Goal: Task Accomplishment & Management: Manage account settings

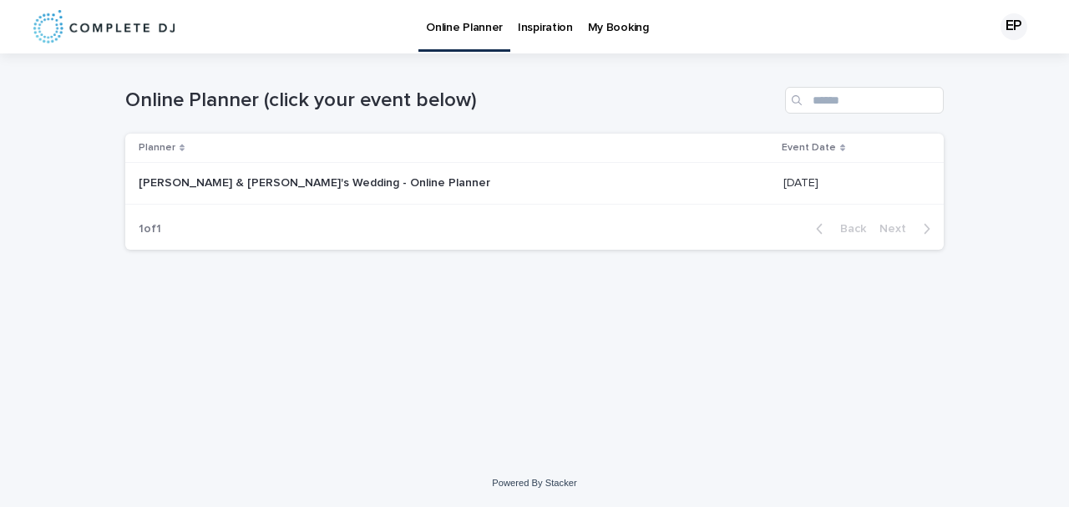
click at [602, 25] on p "My Booking" at bounding box center [618, 17] width 61 height 35
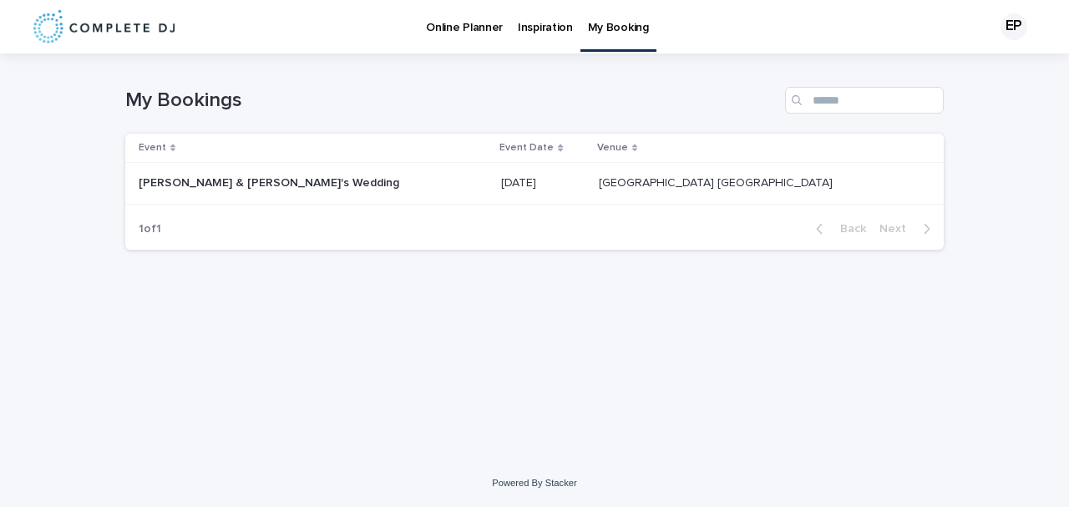
click at [204, 190] on div "[PERSON_NAME] & [PERSON_NAME]'s Wedding [PERSON_NAME] & [PERSON_NAME]'s Wedding" at bounding box center [313, 184] width 349 height 28
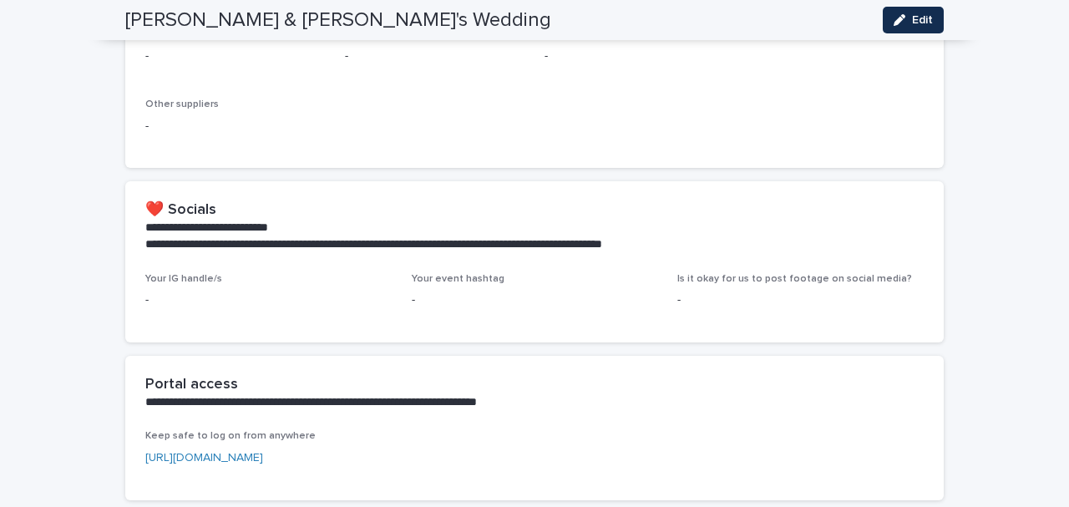
scroll to position [936, 0]
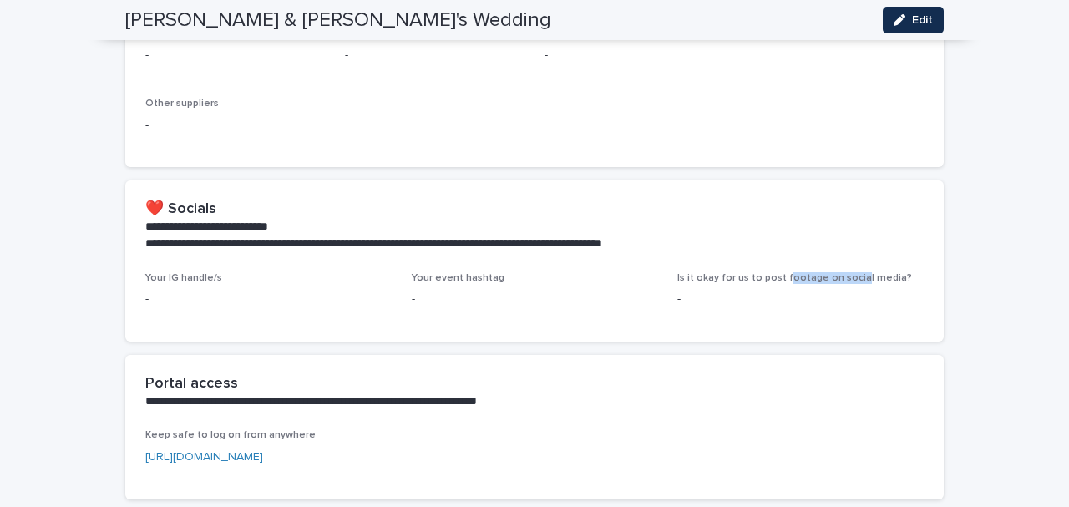
drag, startPoint x: 782, startPoint y: 256, endPoint x: 850, endPoint y: 252, distance: 67.8
click at [850, 273] on span "Is it okay for us to post footage on social media?" at bounding box center [794, 278] width 235 height 10
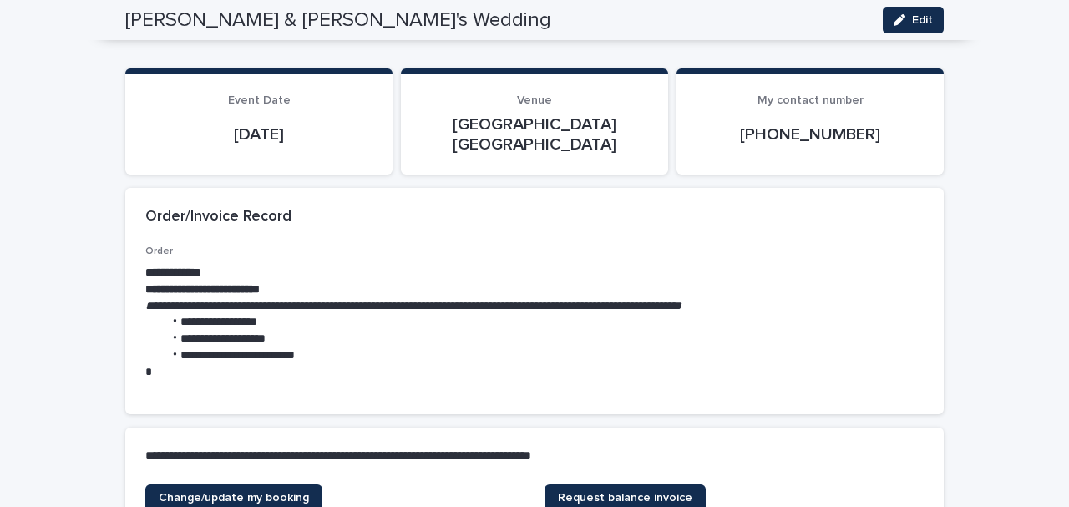
scroll to position [0, 0]
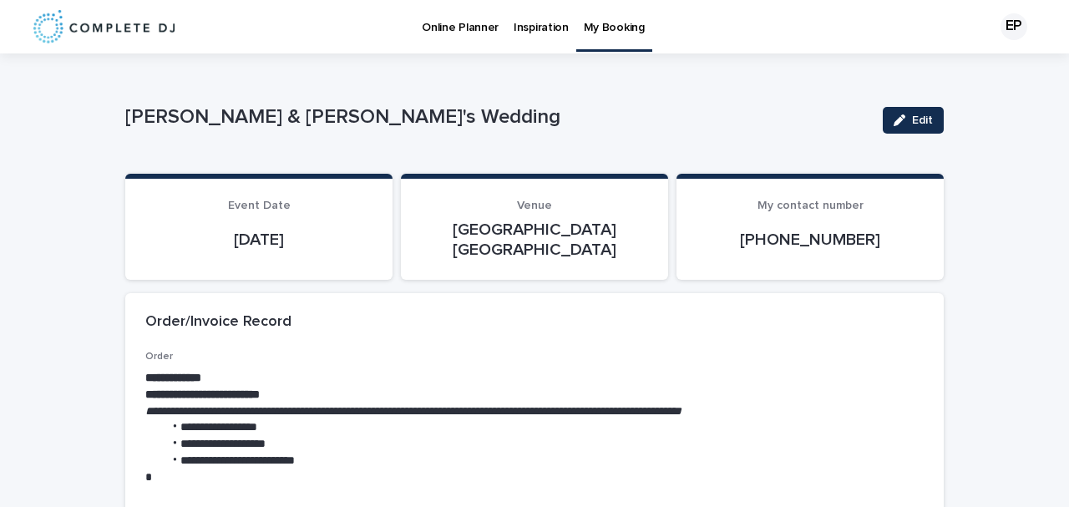
click at [448, 28] on p "Online Planner" at bounding box center [460, 17] width 77 height 35
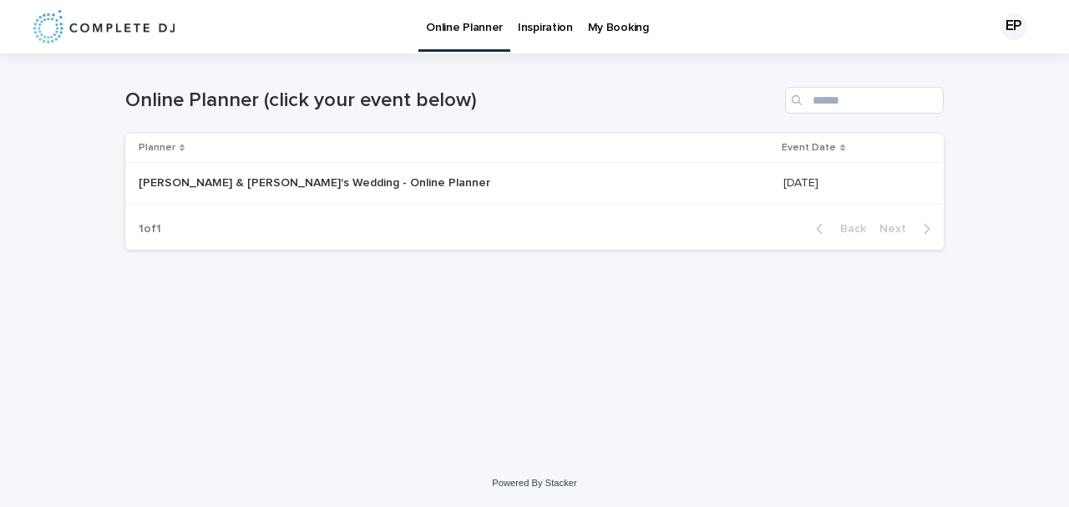
click at [302, 192] on div "[PERSON_NAME] & [PERSON_NAME]'s Wedding - Online Planner [PERSON_NAME] & [PERSO…" at bounding box center [454, 184] width 631 height 28
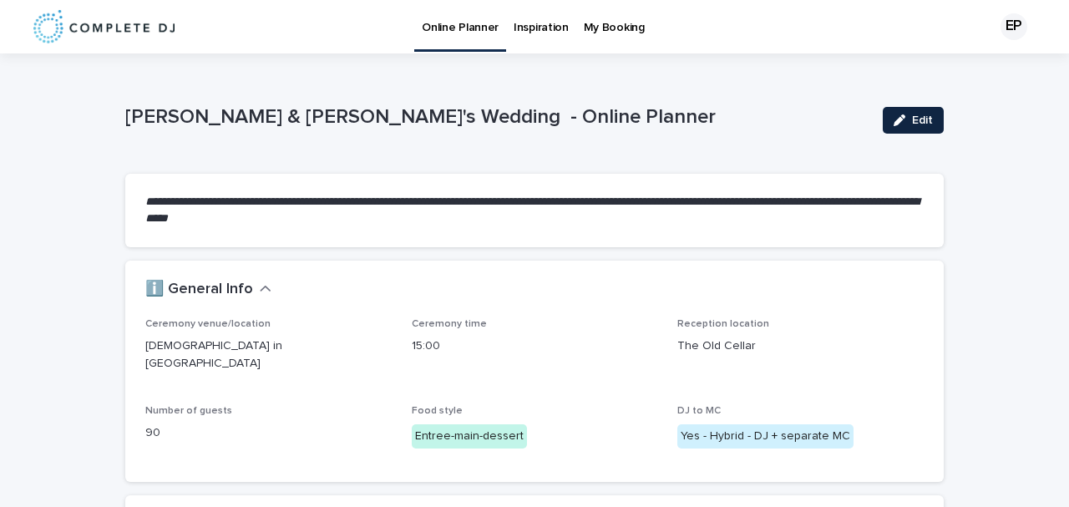
click at [903, 119] on div "button" at bounding box center [903, 120] width 18 height 12
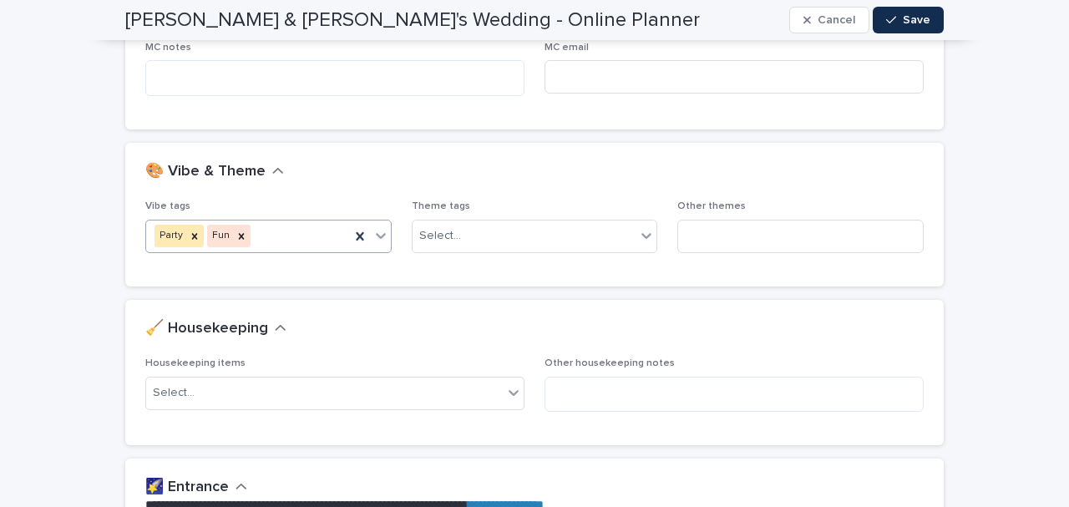
scroll to position [619, 0]
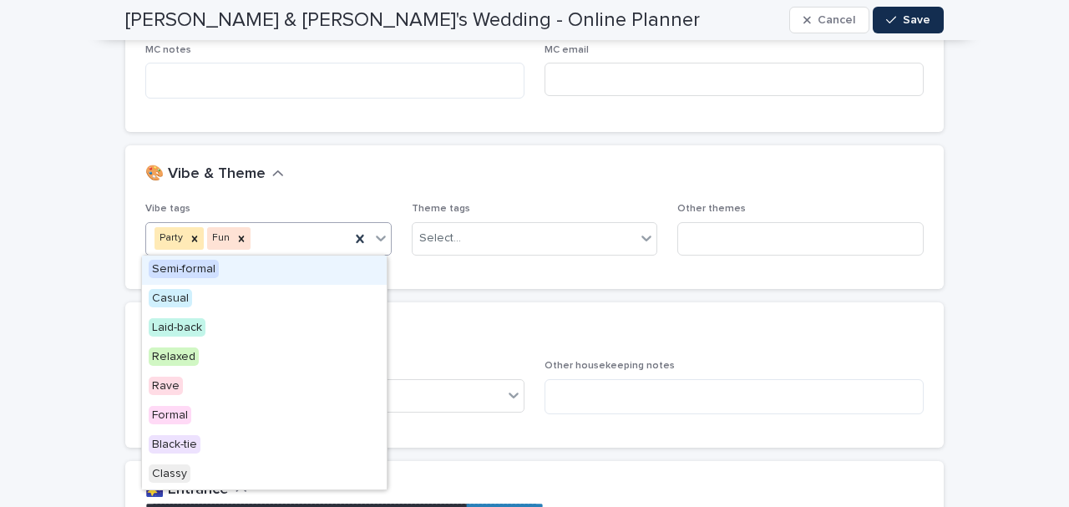
click at [379, 230] on icon at bounding box center [380, 238] width 17 height 17
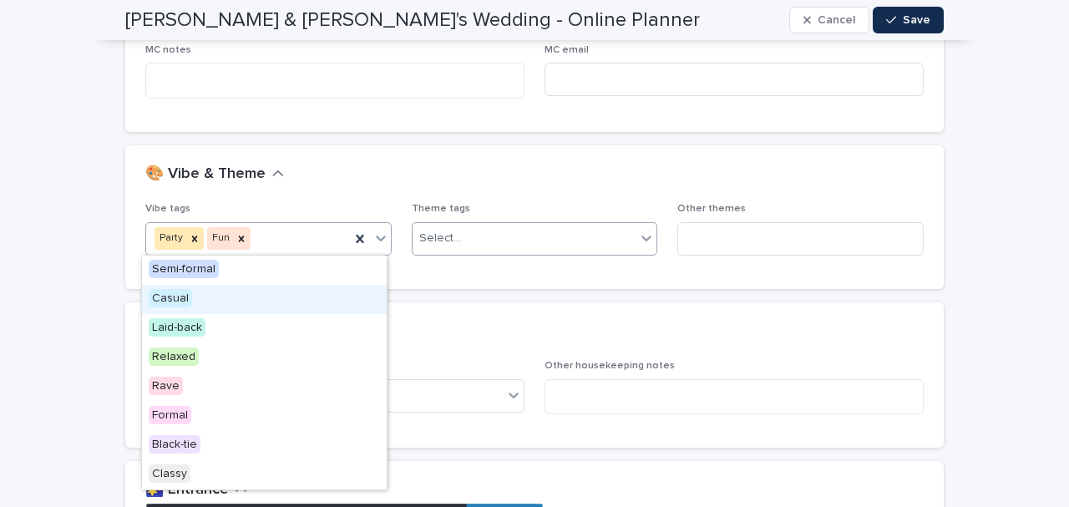
click at [646, 244] on icon at bounding box center [646, 238] width 17 height 17
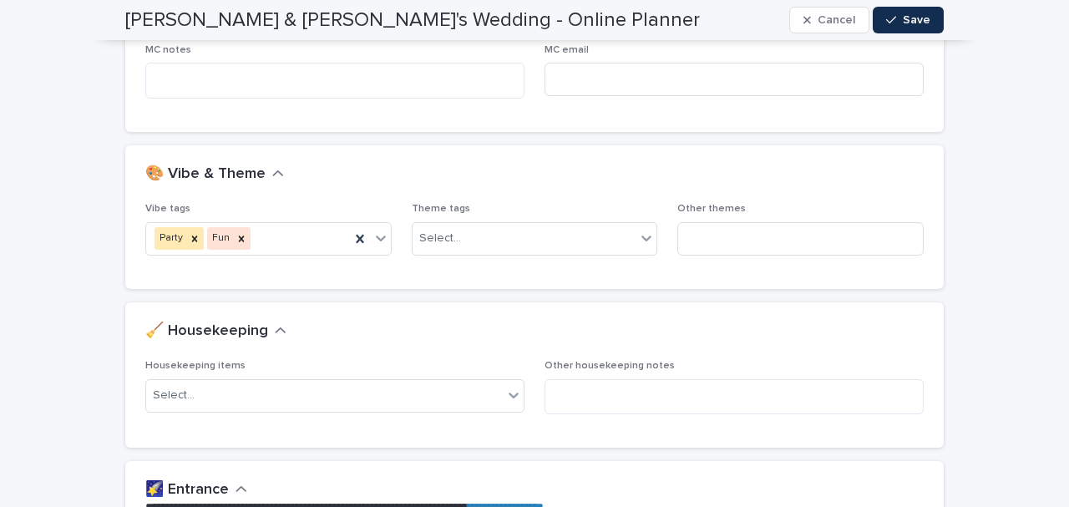
click at [534, 142] on div "**********" at bounding box center [534, 14] width 818 height 261
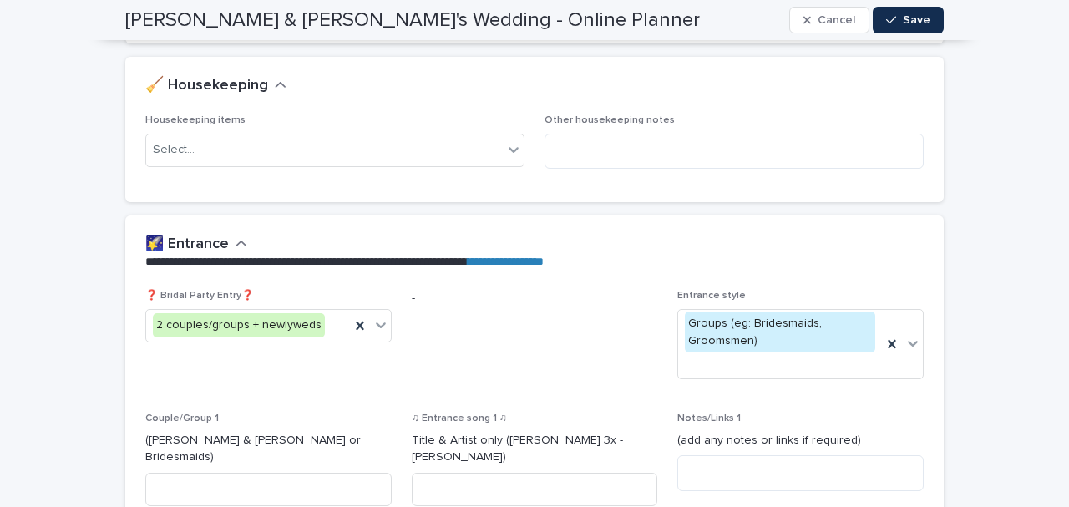
scroll to position [865, 0]
click at [348, 155] on div "Select..." at bounding box center [324, 149] width 357 height 28
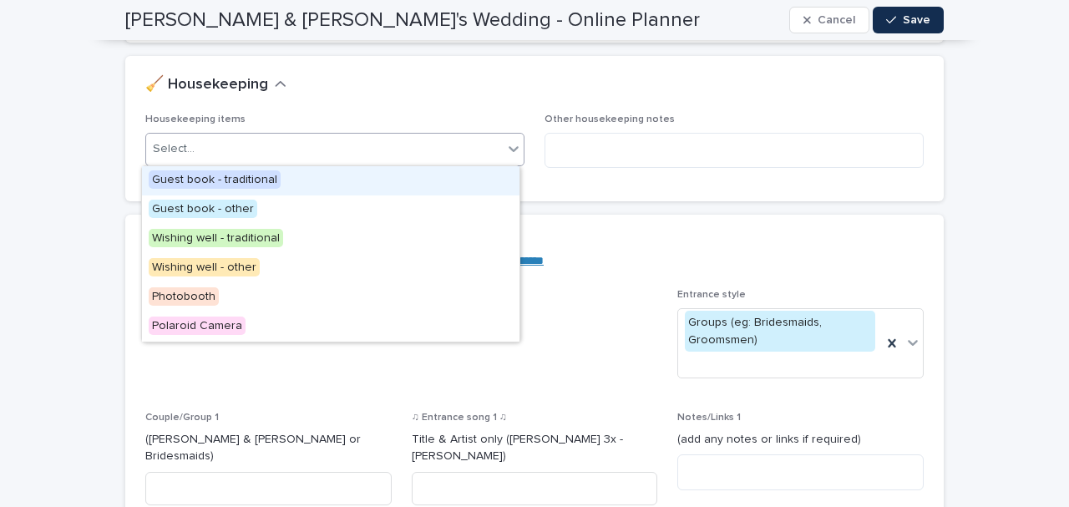
click at [616, 208] on div "Loading... Saving… 🧹 Housekeeping Housekeeping items option Guest book - tradit…" at bounding box center [534, 135] width 818 height 159
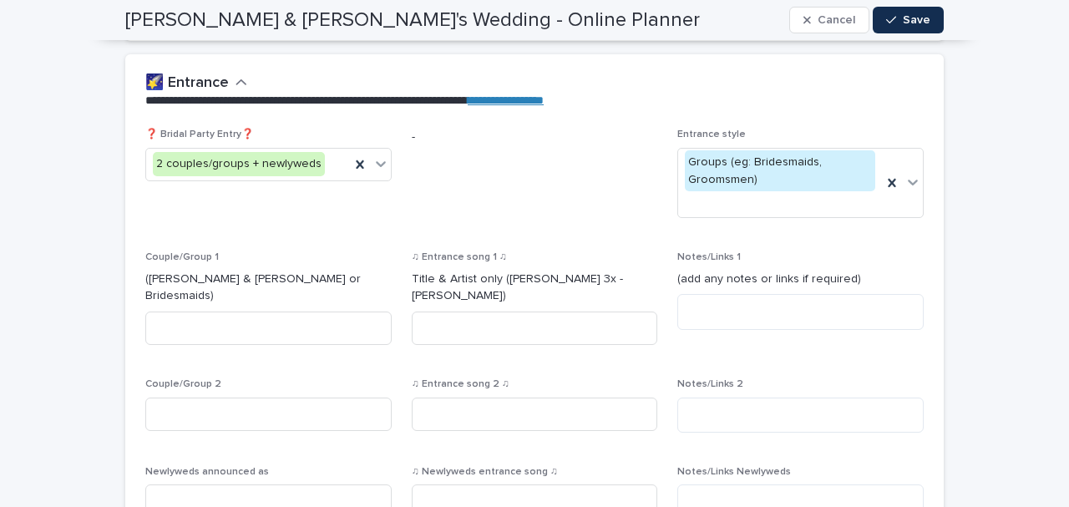
scroll to position [1024, 0]
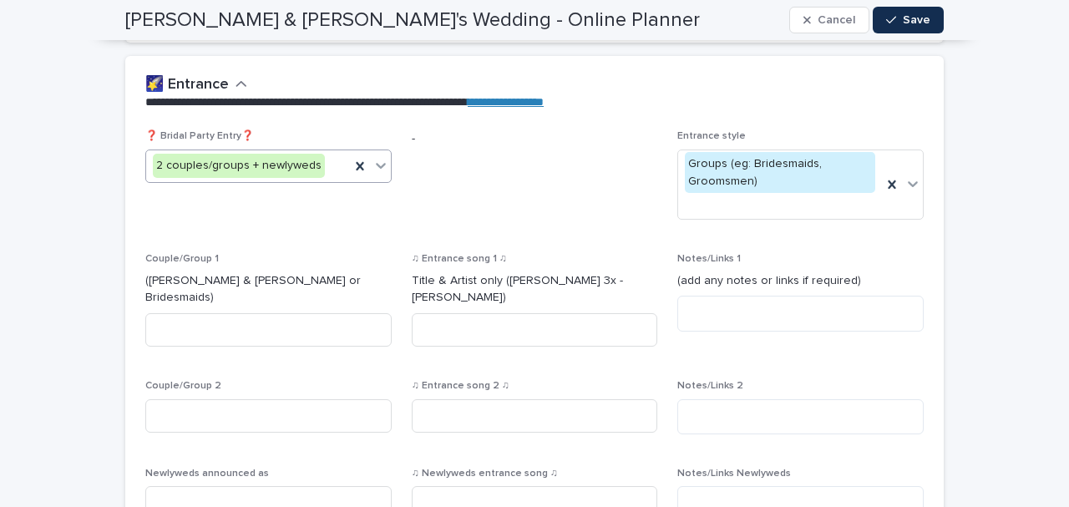
click at [375, 167] on icon at bounding box center [380, 165] width 17 height 17
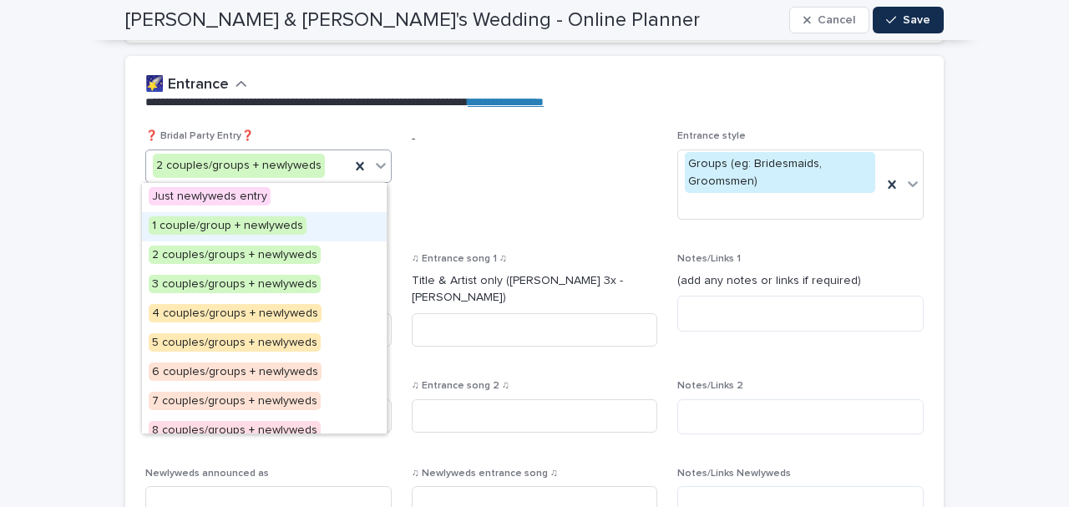
click at [456, 192] on span "-" at bounding box center [535, 181] width 246 height 103
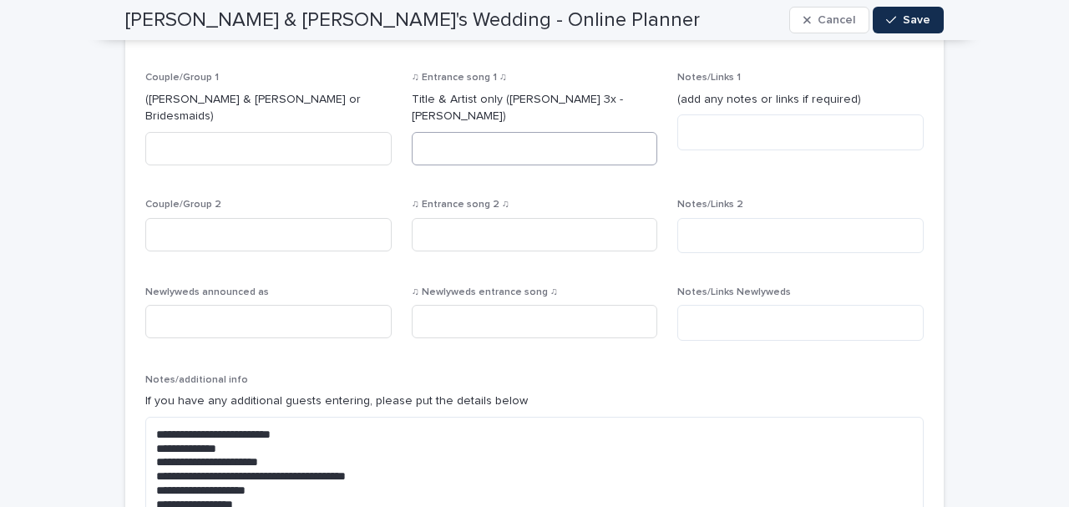
scroll to position [1209, 0]
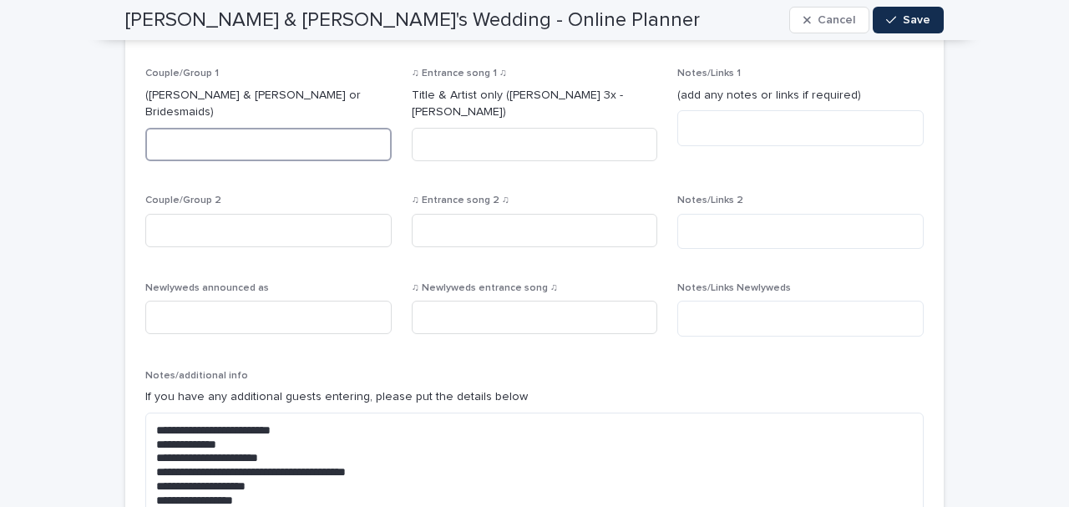
click at [197, 128] on input at bounding box center [268, 144] width 246 height 33
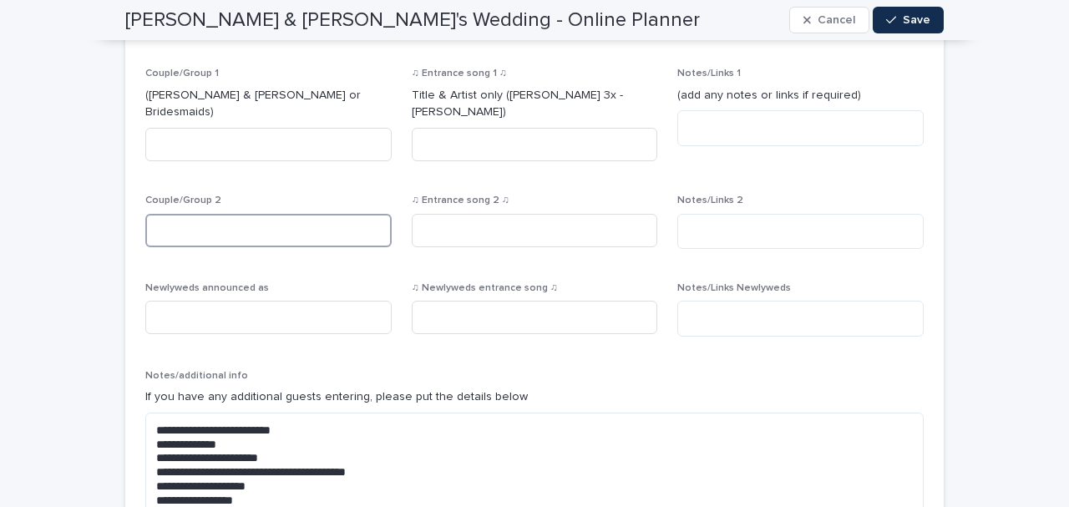
click at [210, 214] on input at bounding box center [268, 230] width 246 height 33
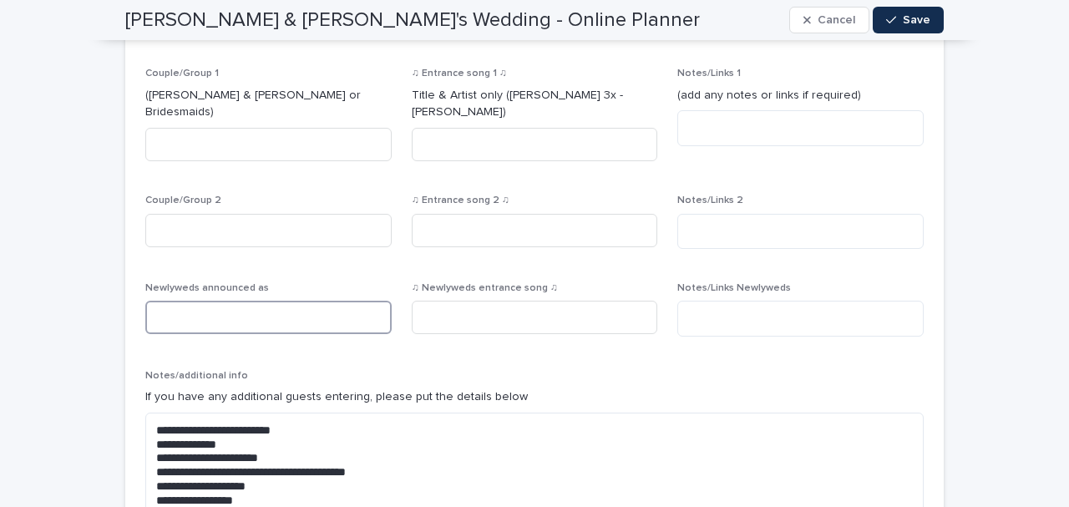
click at [210, 301] on input at bounding box center [268, 317] width 246 height 33
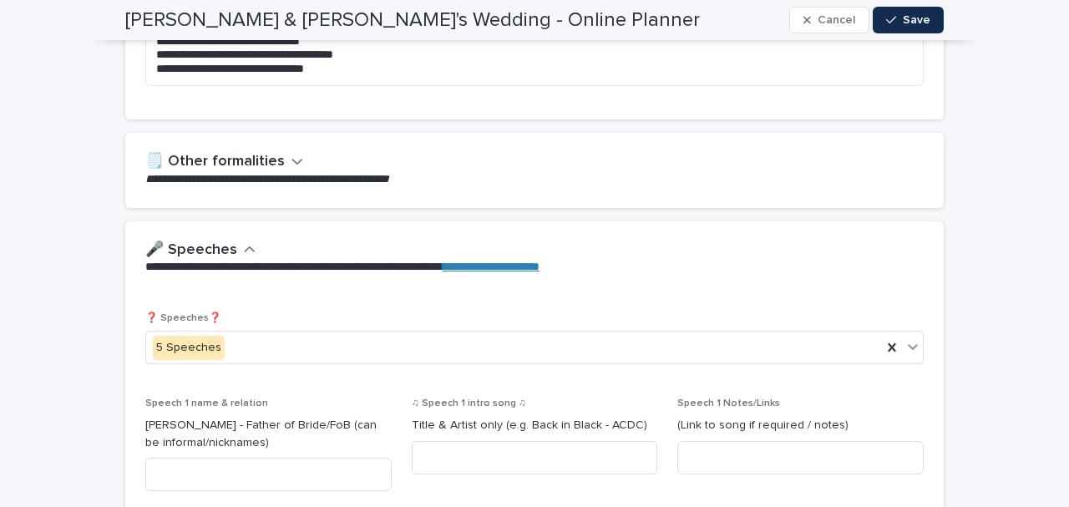
scroll to position [1743, 0]
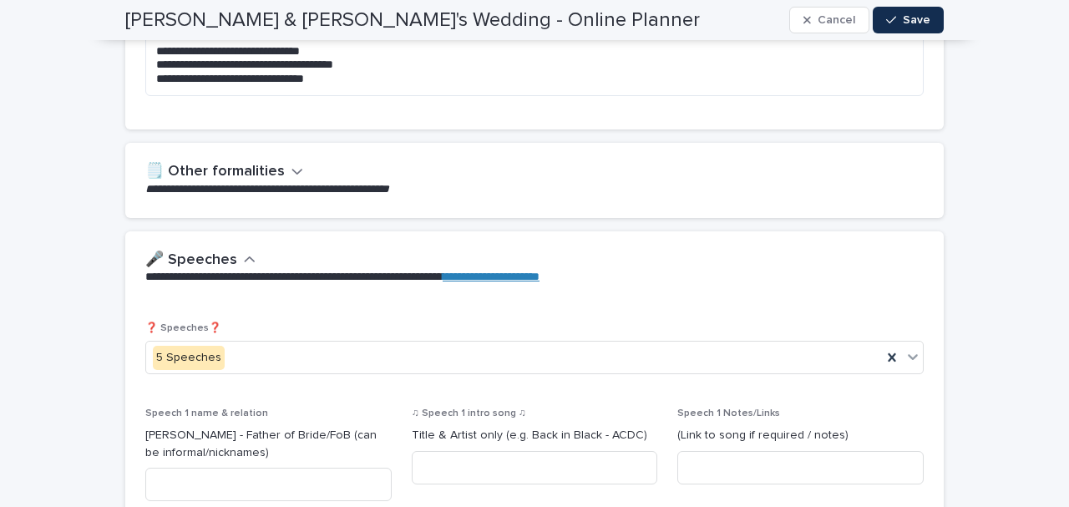
click at [291, 164] on icon "button" at bounding box center [297, 171] width 12 height 15
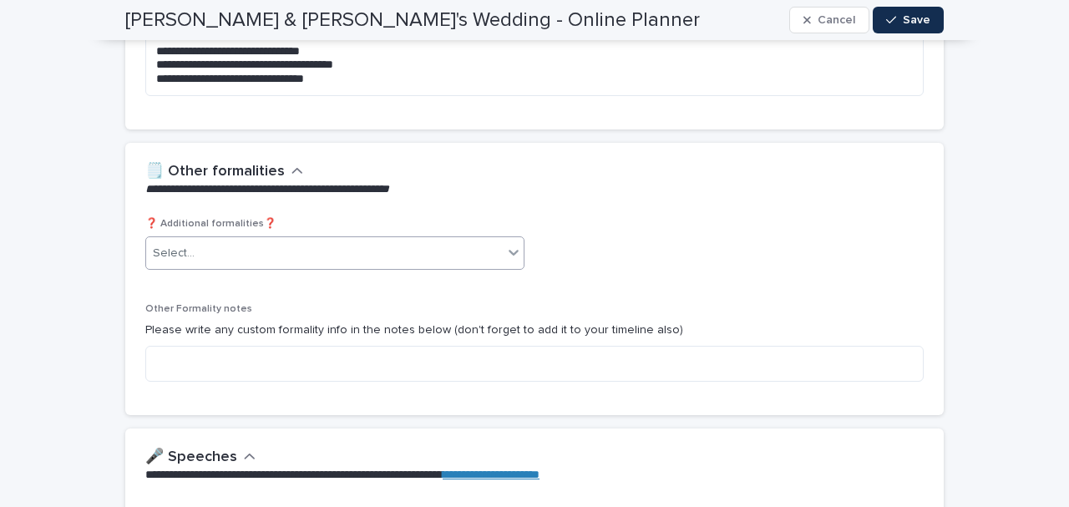
click at [258, 240] on div "Select..." at bounding box center [324, 254] width 357 height 28
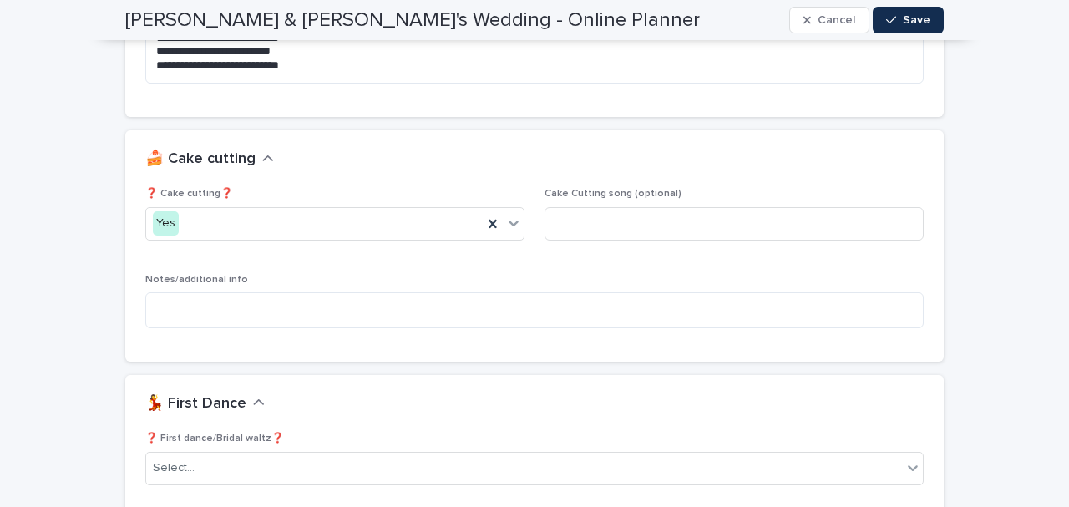
scroll to position [2966, 0]
click at [586, 207] on input at bounding box center [733, 223] width 379 height 33
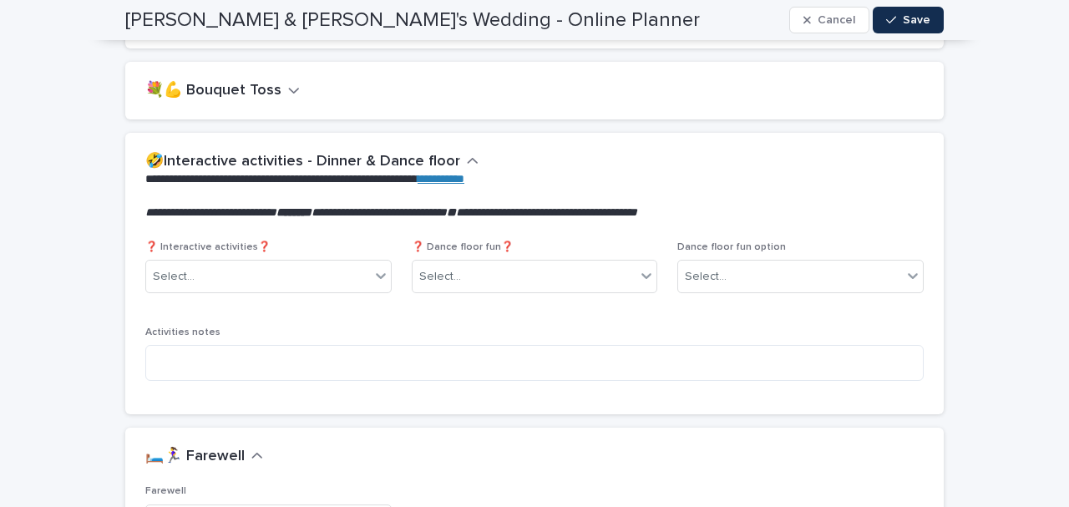
scroll to position [3705, 0]
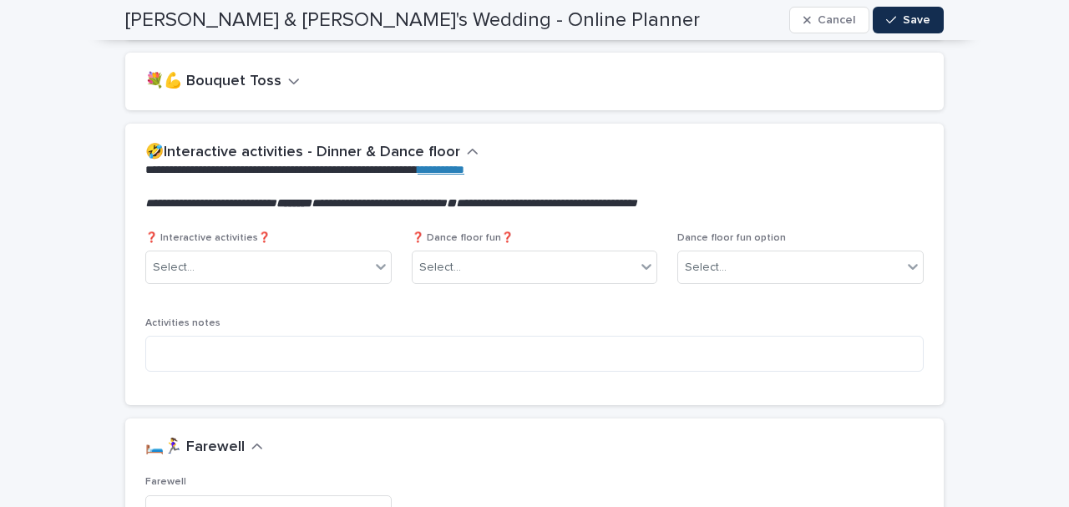
click at [464, 164] on link "**********" at bounding box center [441, 170] width 47 height 12
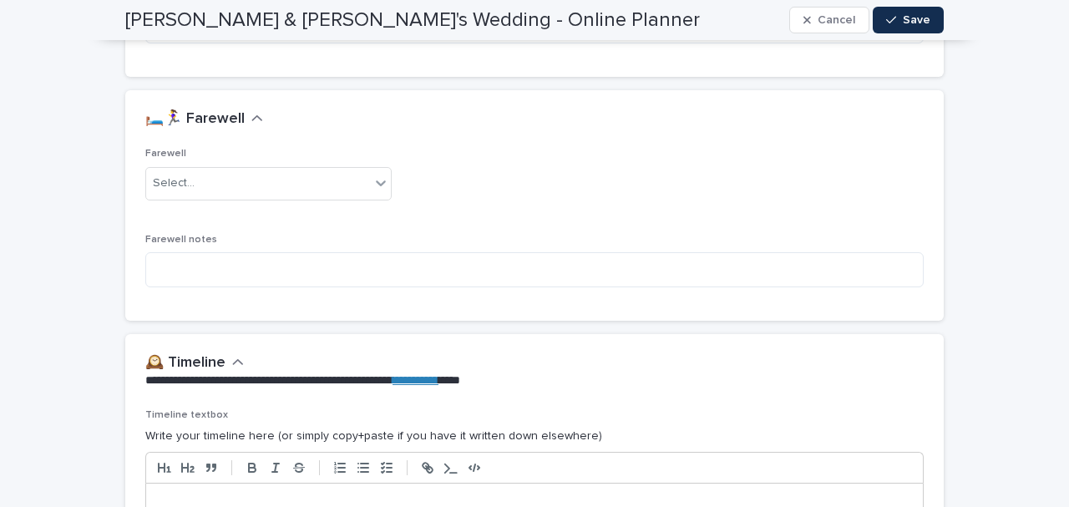
scroll to position [4034, 0]
click at [271, 169] on div "Select..." at bounding box center [258, 183] width 224 height 28
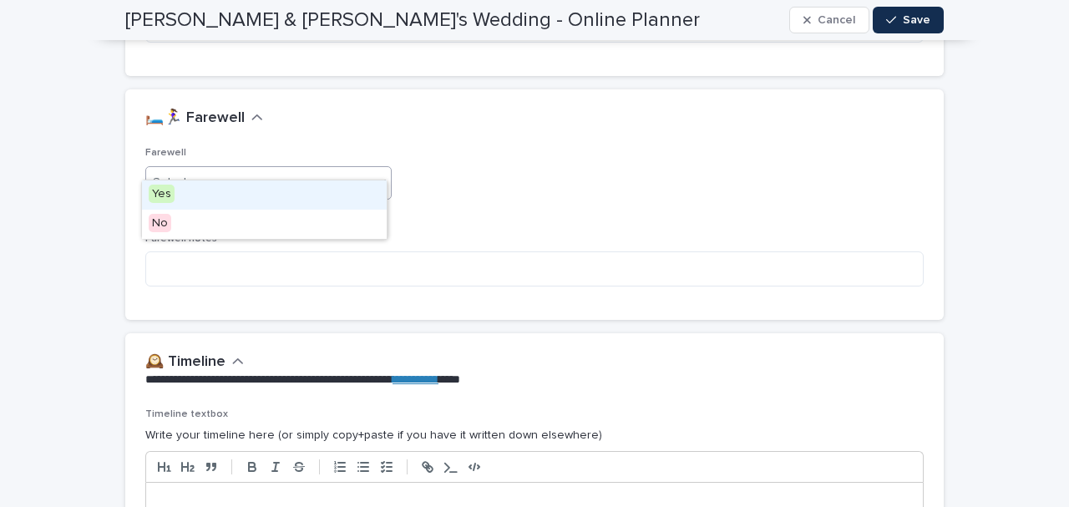
click at [235, 190] on div "Yes" at bounding box center [264, 194] width 245 height 29
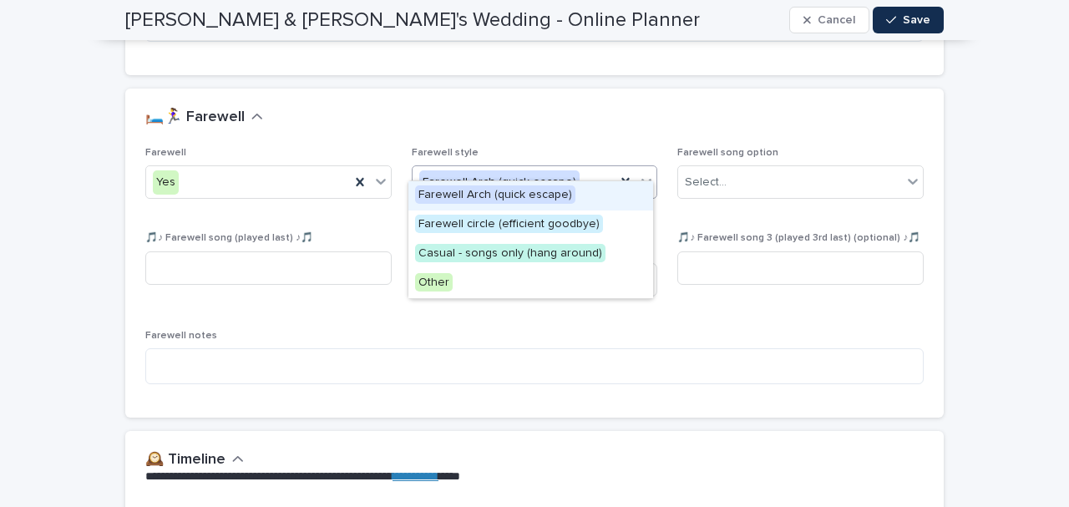
click at [647, 173] on icon at bounding box center [646, 181] width 17 height 17
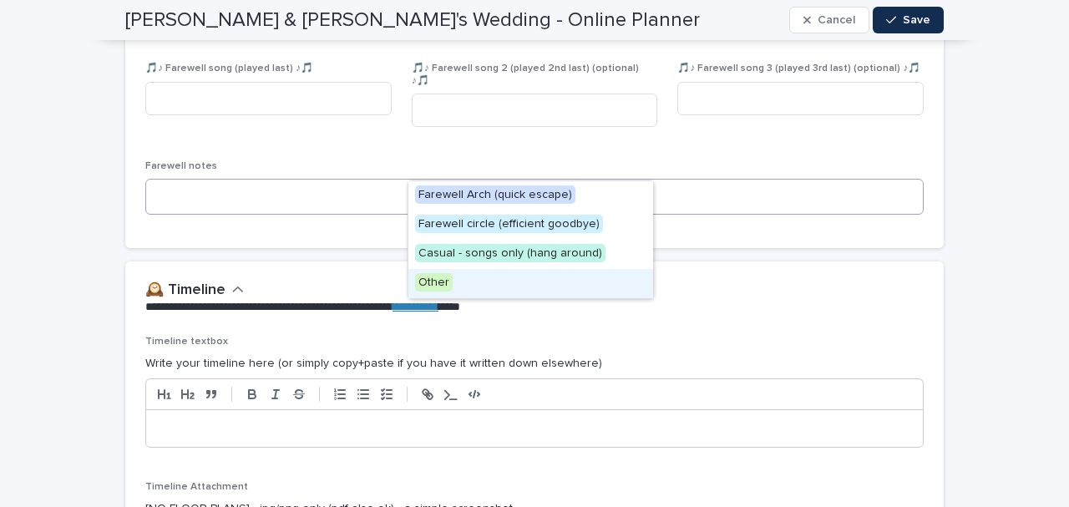
scroll to position [4204, 0]
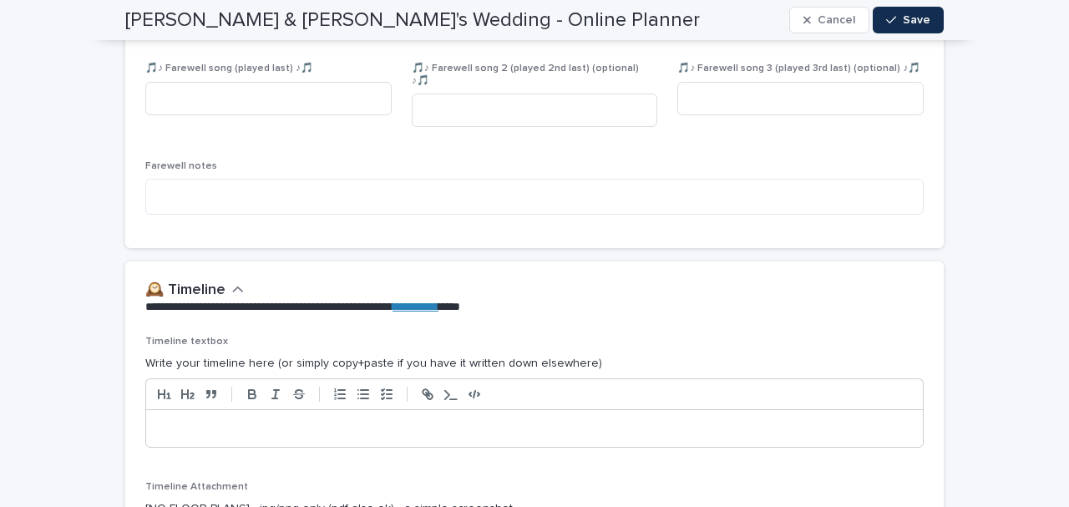
click at [312, 420] on p at bounding box center [535, 428] width 752 height 17
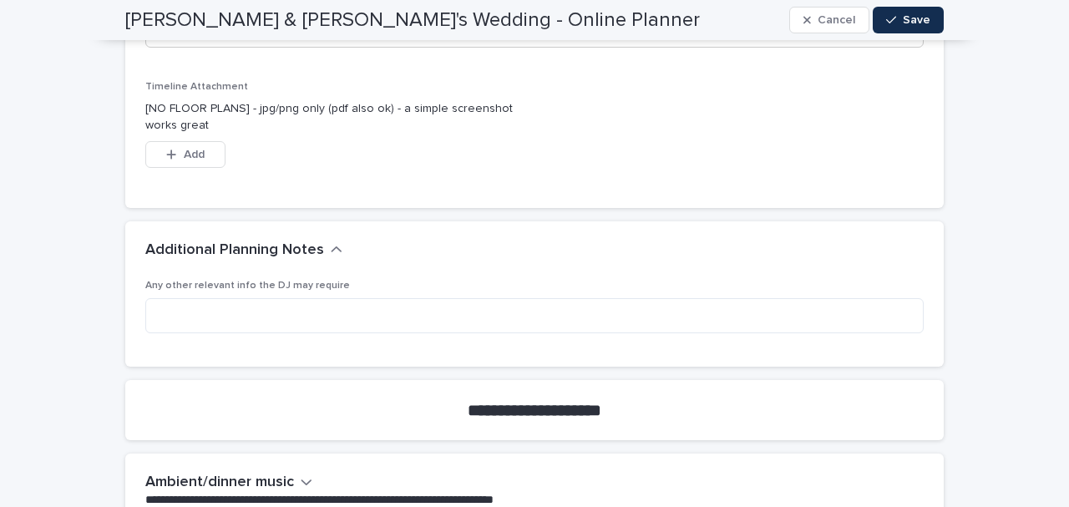
scroll to position [4605, 0]
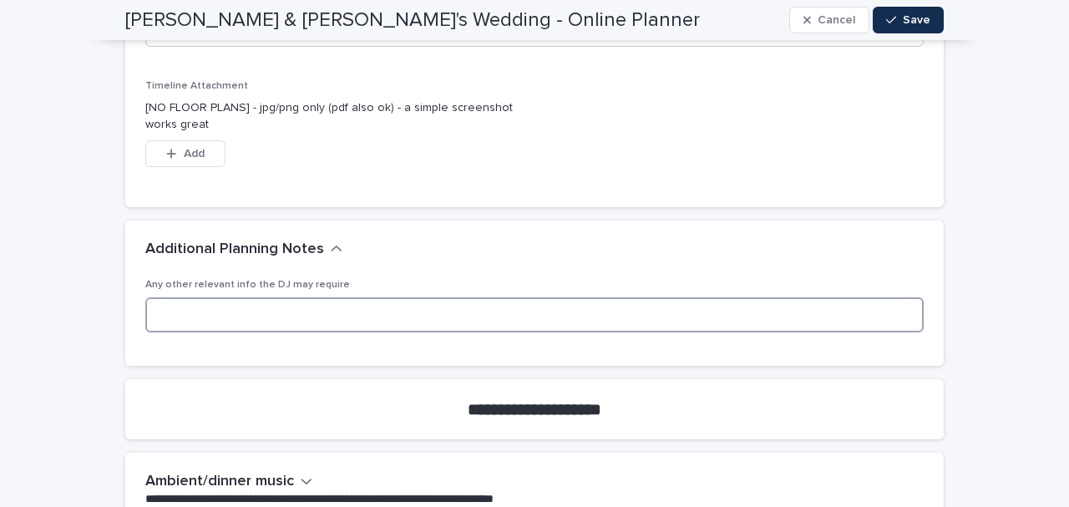
click at [225, 297] on textarea at bounding box center [534, 314] width 778 height 35
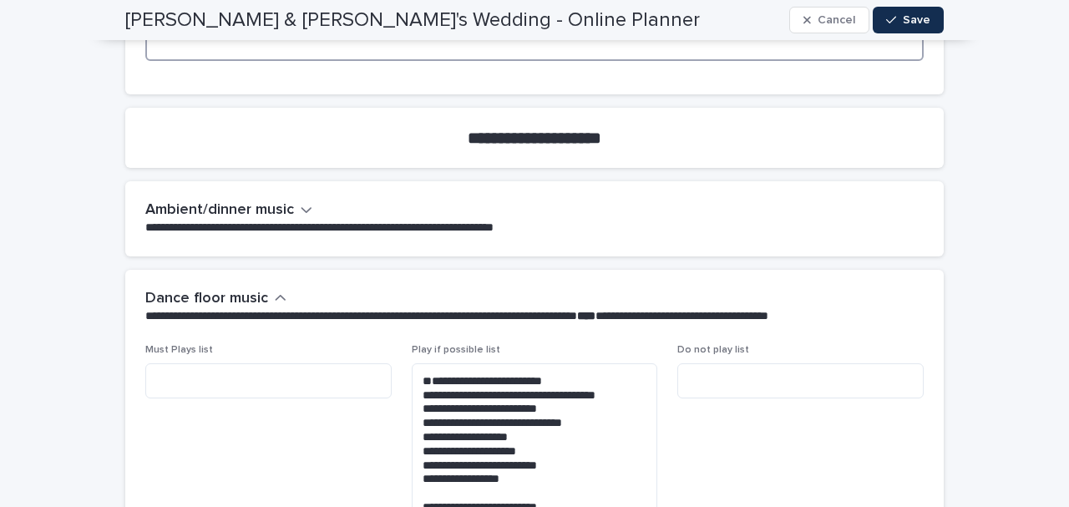
scroll to position [4877, 0]
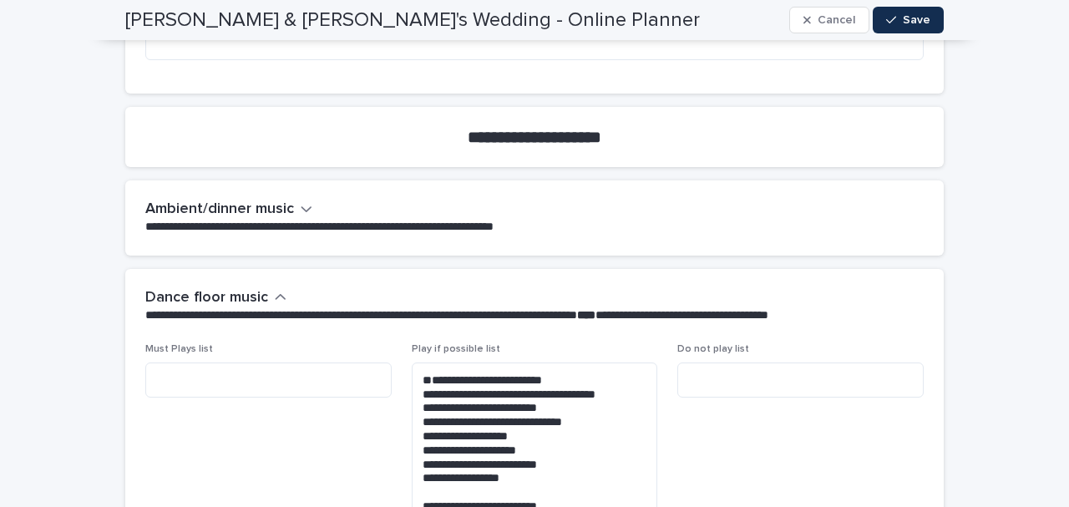
click at [301, 201] on icon "button" at bounding box center [307, 208] width 12 height 15
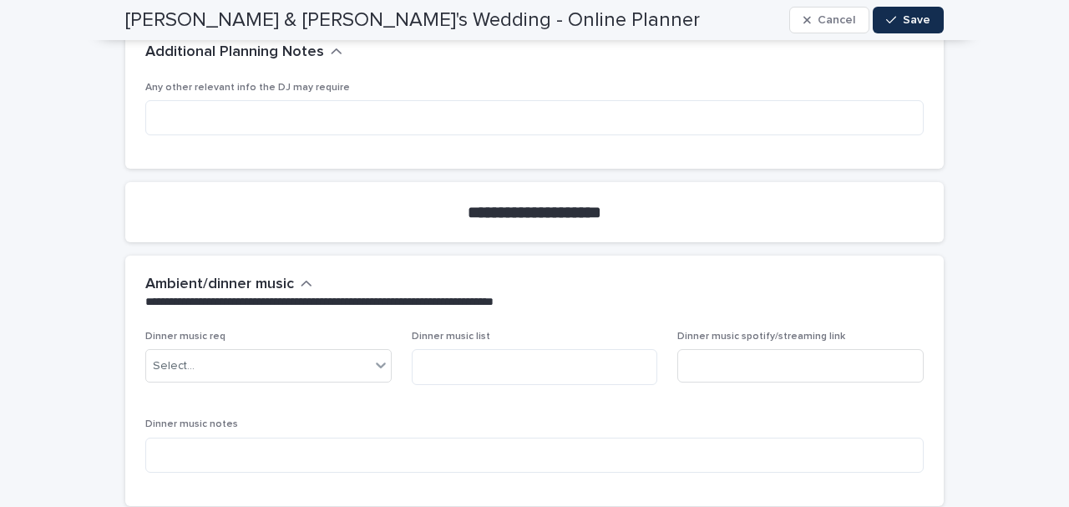
scroll to position [4803, 0]
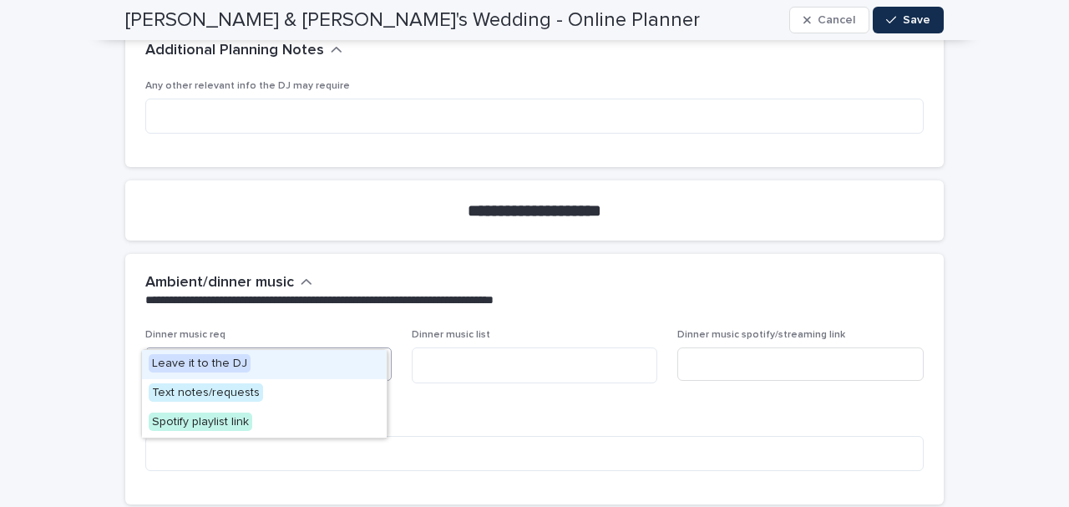
click at [230, 351] on div "Select..." at bounding box center [258, 365] width 224 height 28
click at [623, 417] on p "Dinner music notes" at bounding box center [534, 423] width 778 height 12
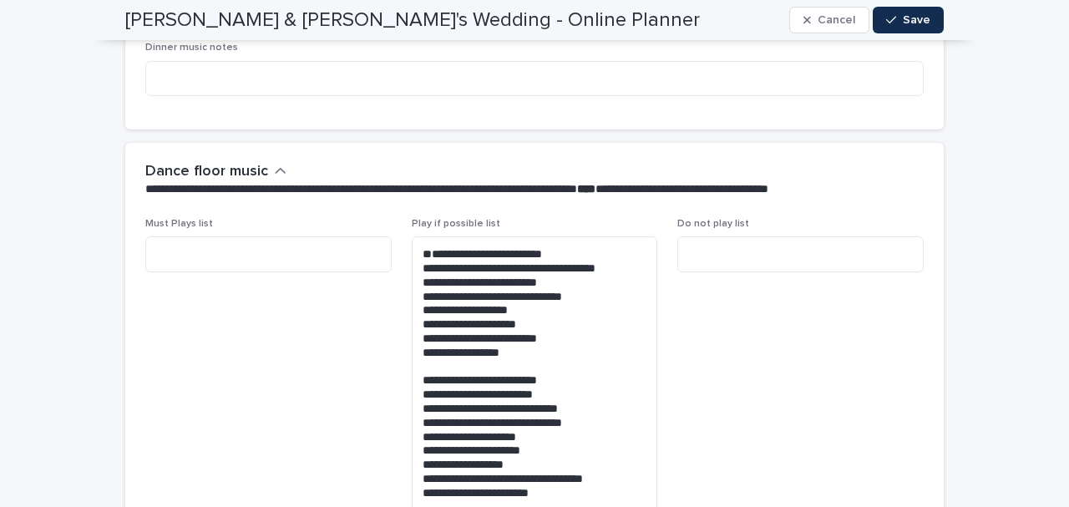
scroll to position [5179, 0]
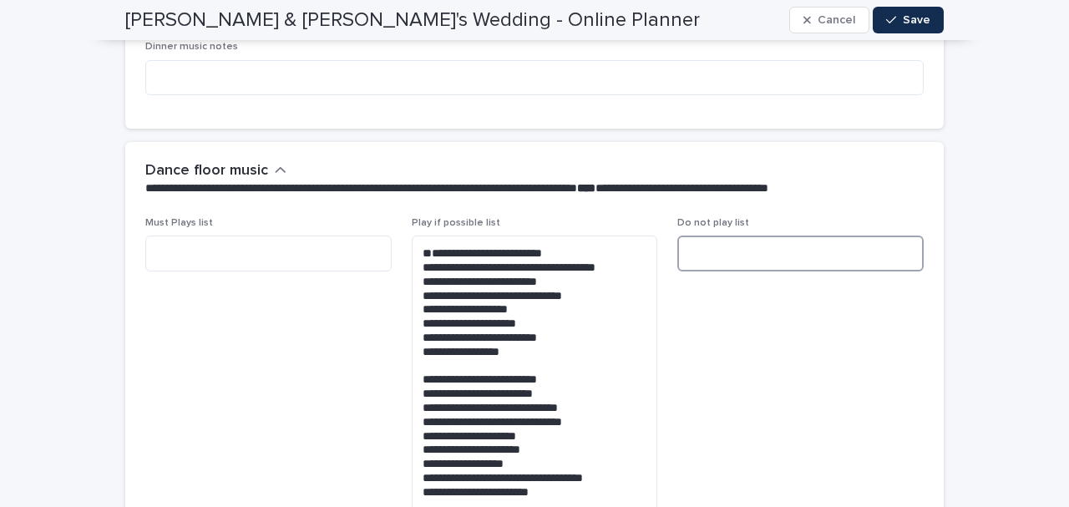
click at [700, 235] on textarea at bounding box center [800, 252] width 246 height 35
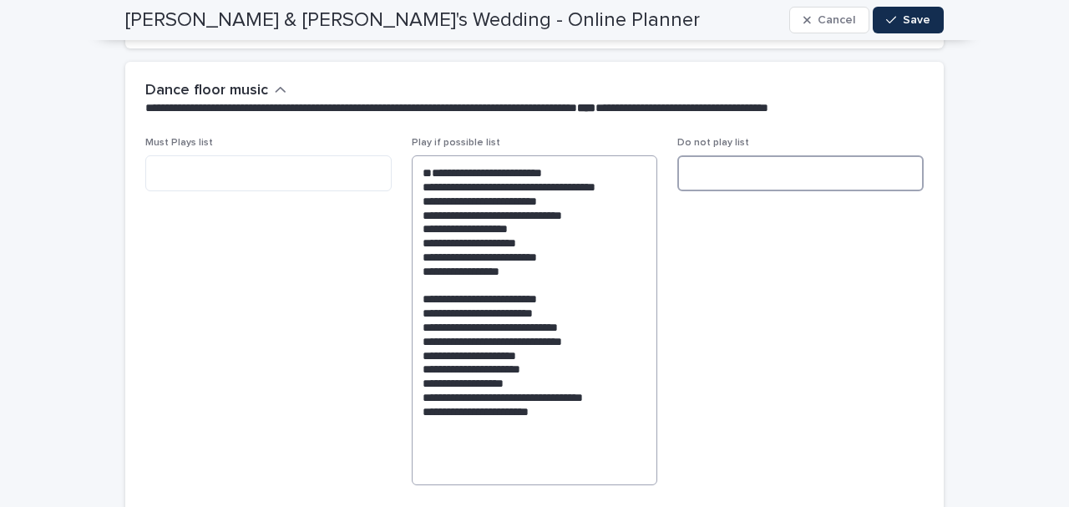
scroll to position [5259, 0]
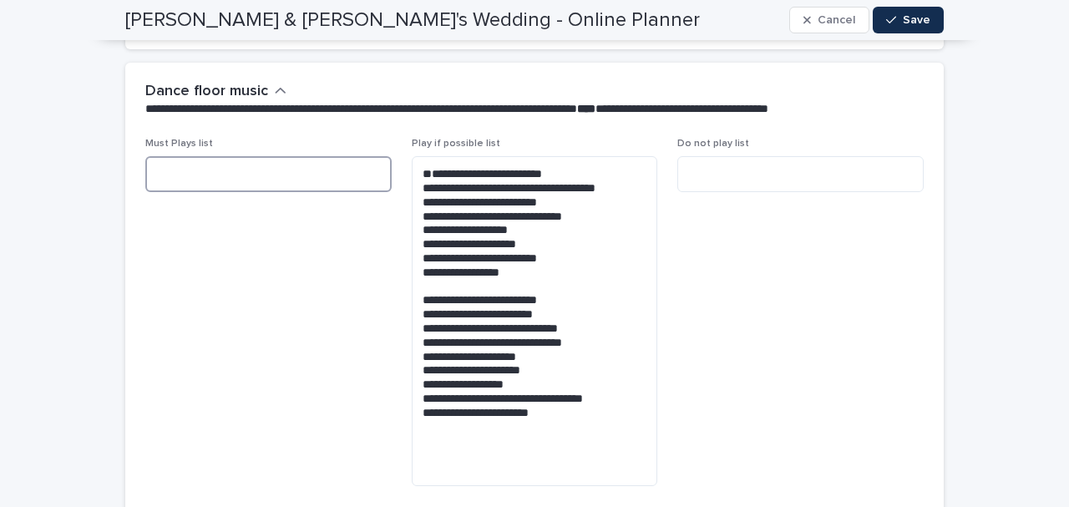
click at [222, 156] on textarea at bounding box center [268, 173] width 246 height 35
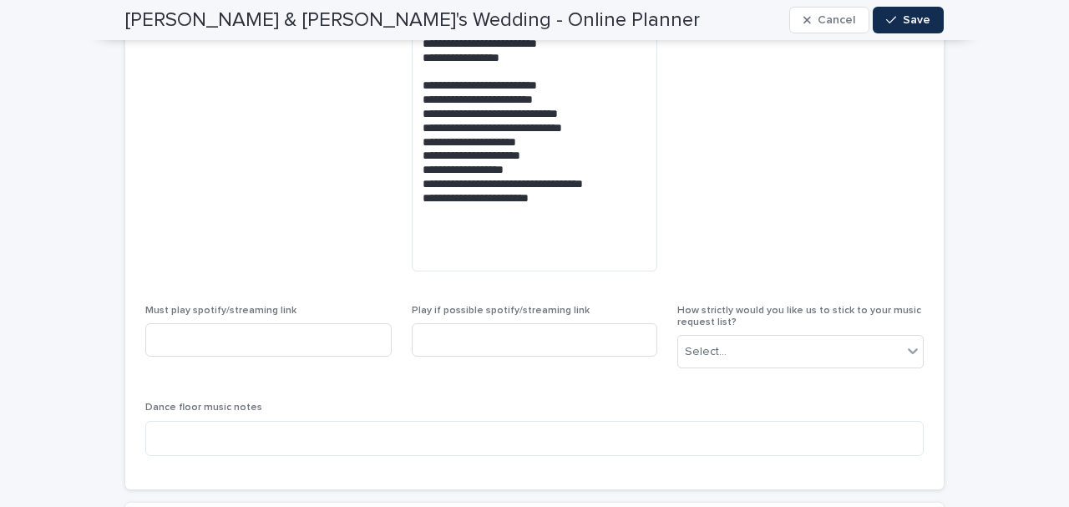
scroll to position [5481, 0]
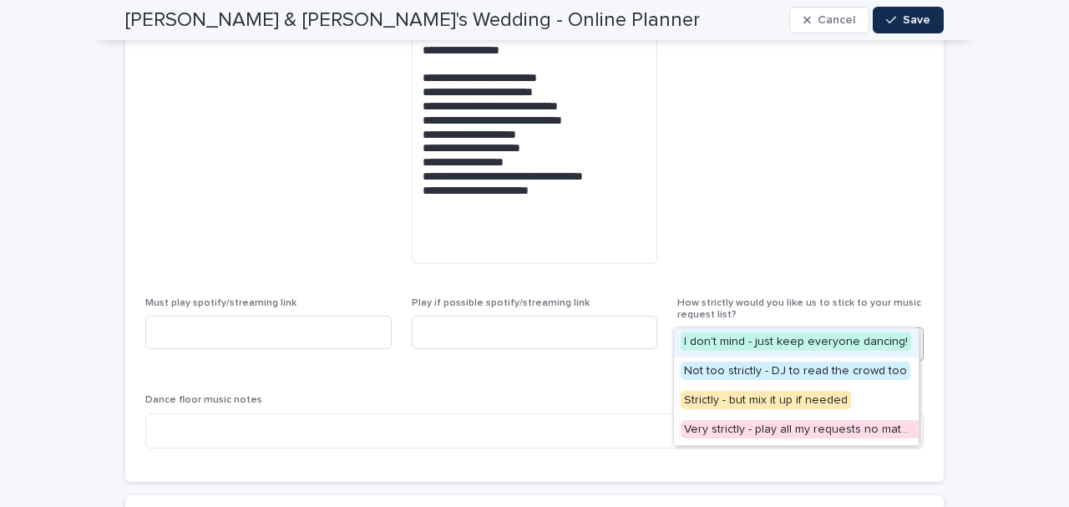
click at [732, 331] on div "Select..." at bounding box center [790, 345] width 224 height 28
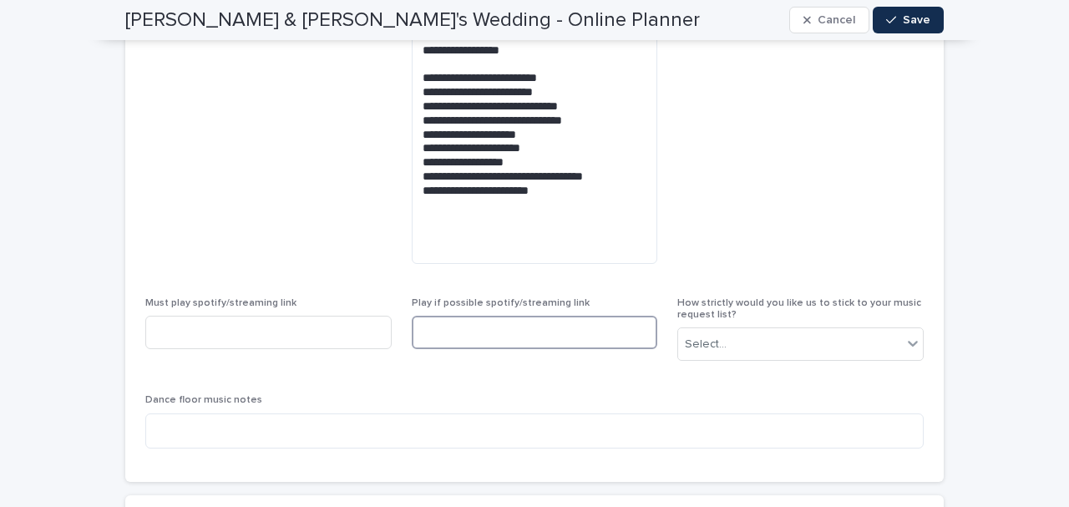
click at [476, 316] on input at bounding box center [535, 332] width 246 height 33
click at [327, 297] on div "Must play spotify/streaming link" at bounding box center [268, 329] width 246 height 65
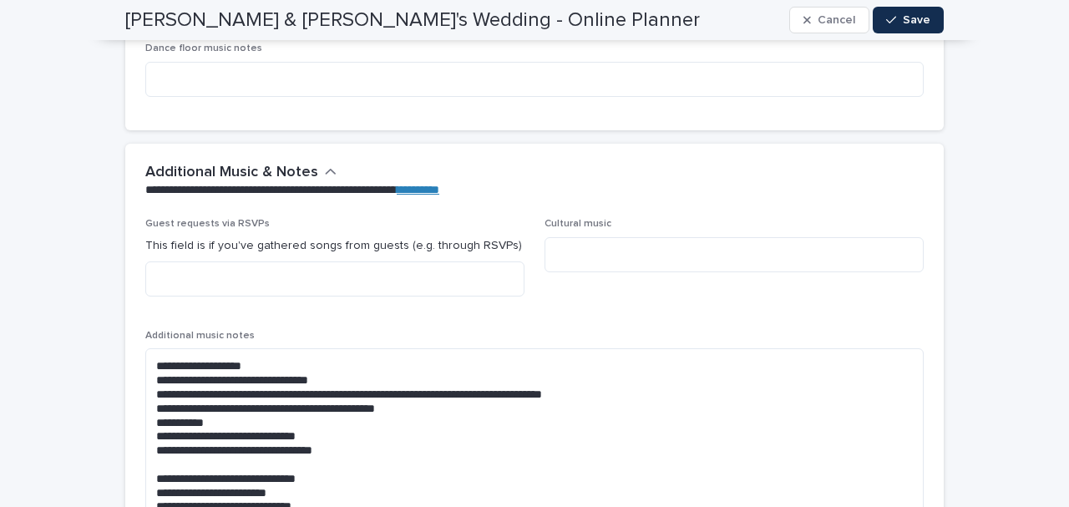
scroll to position [5833, 0]
drag, startPoint x: 168, startPoint y: 188, endPoint x: 220, endPoint y: 195, distance: 53.1
click at [220, 217] on p "Guest requests via RSVPs" at bounding box center [334, 223] width 379 height 12
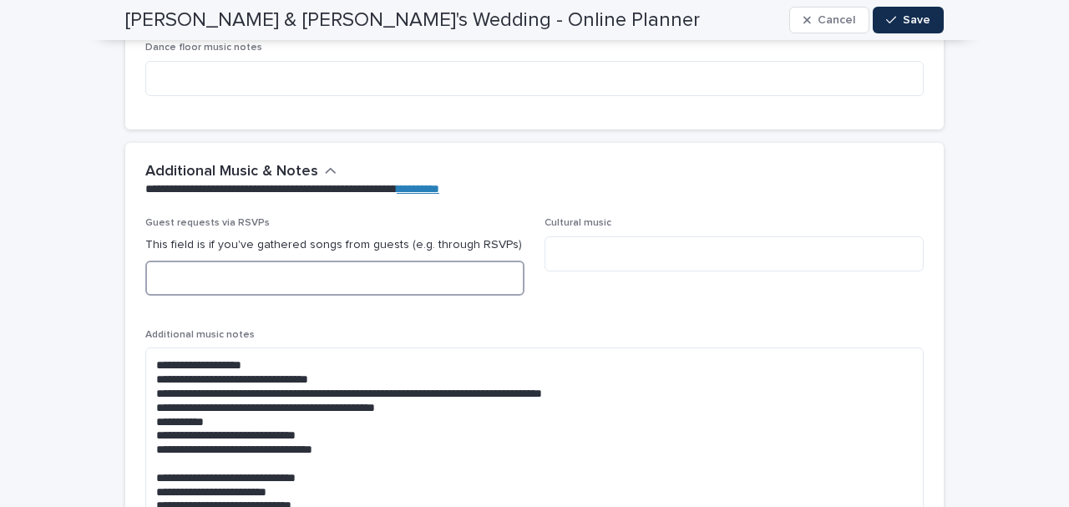
click at [210, 261] on textarea at bounding box center [334, 278] width 379 height 35
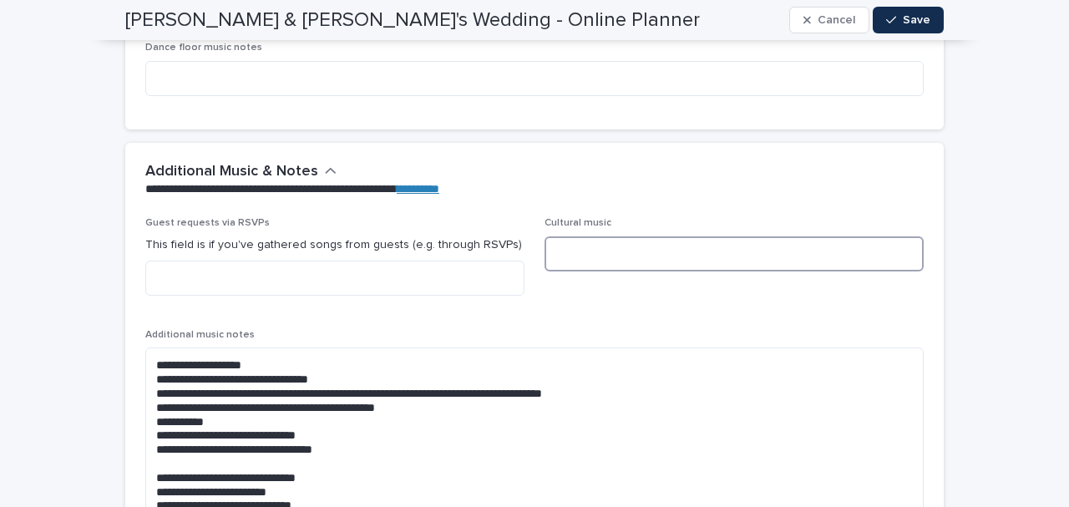
click at [612, 236] on textarea at bounding box center [733, 253] width 379 height 35
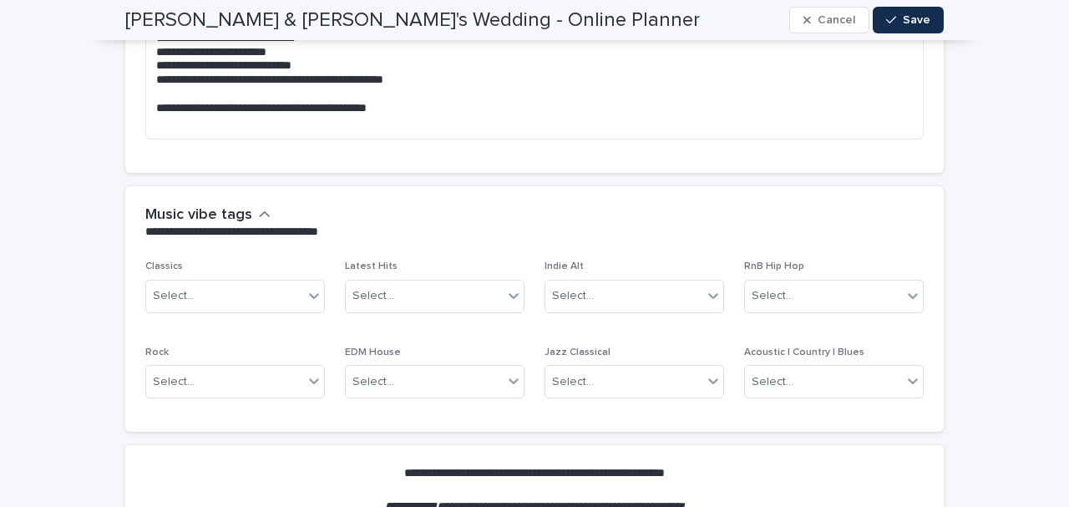
scroll to position [6274, 0]
click at [289, 281] on div "Select..." at bounding box center [224, 295] width 157 height 28
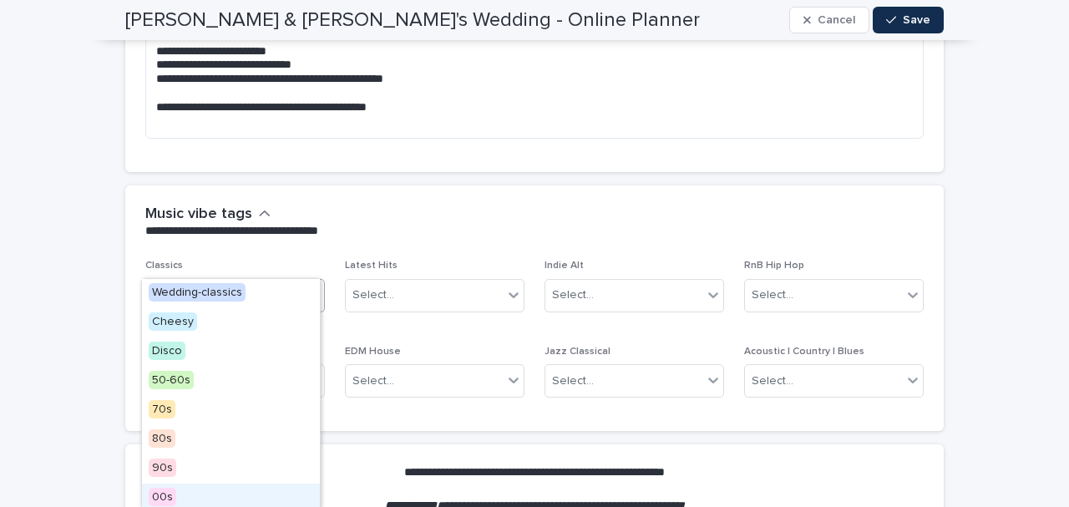
click at [197, 489] on div "00s" at bounding box center [231, 498] width 178 height 29
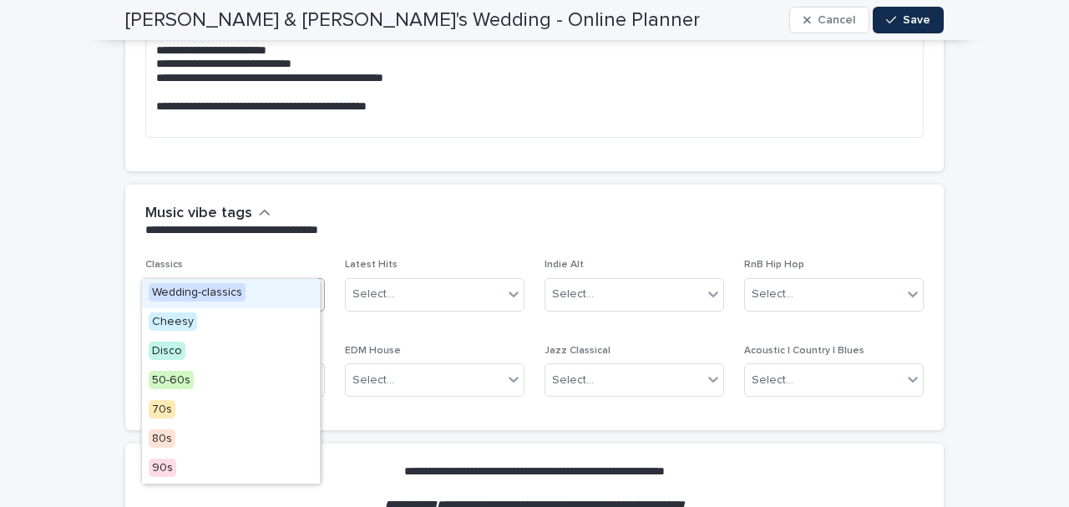
click at [314, 291] on icon at bounding box center [314, 294] width 10 height 6
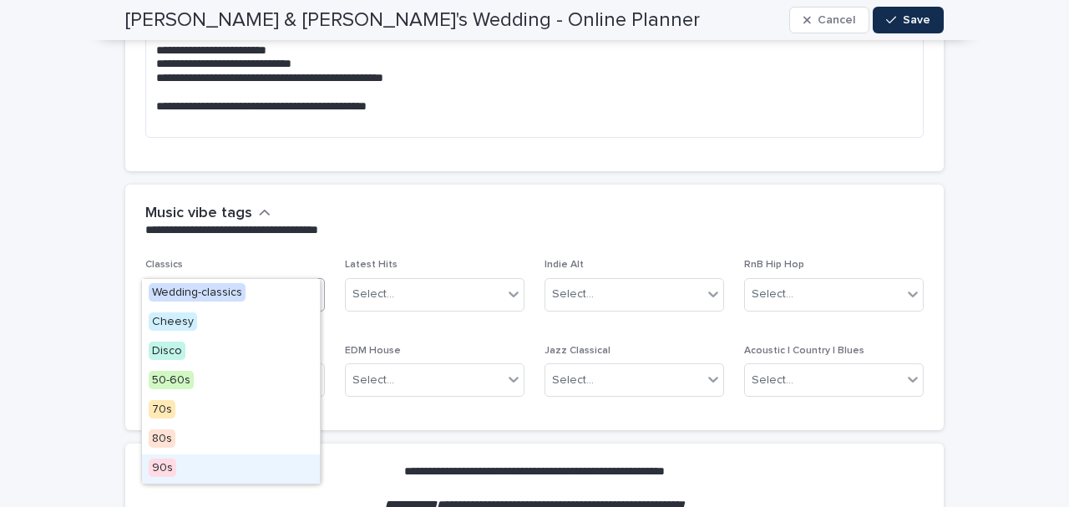
click at [169, 471] on span "90s" at bounding box center [163, 467] width 28 height 18
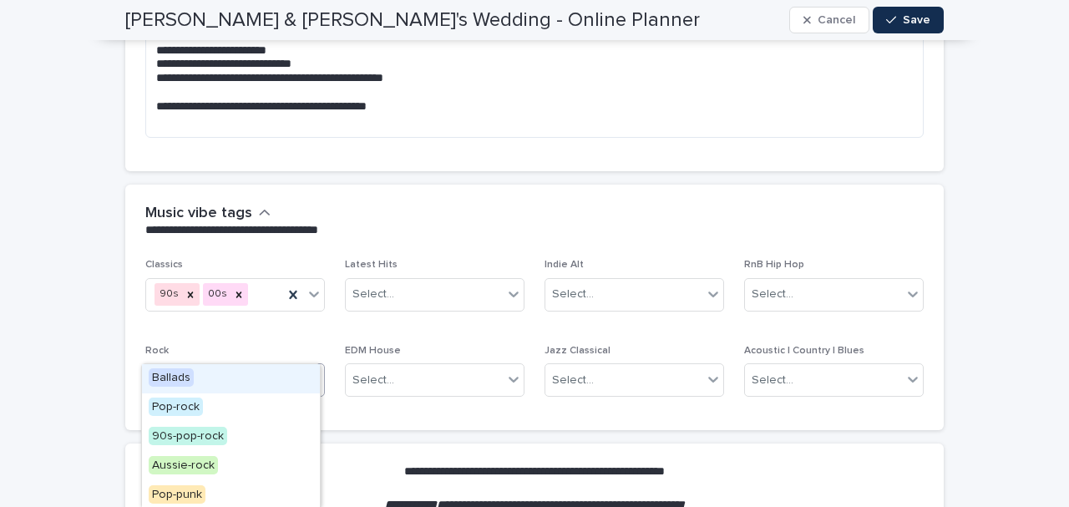
click at [259, 367] on div "Select..." at bounding box center [224, 381] width 157 height 28
click at [166, 369] on span "Ballads" at bounding box center [171, 377] width 45 height 18
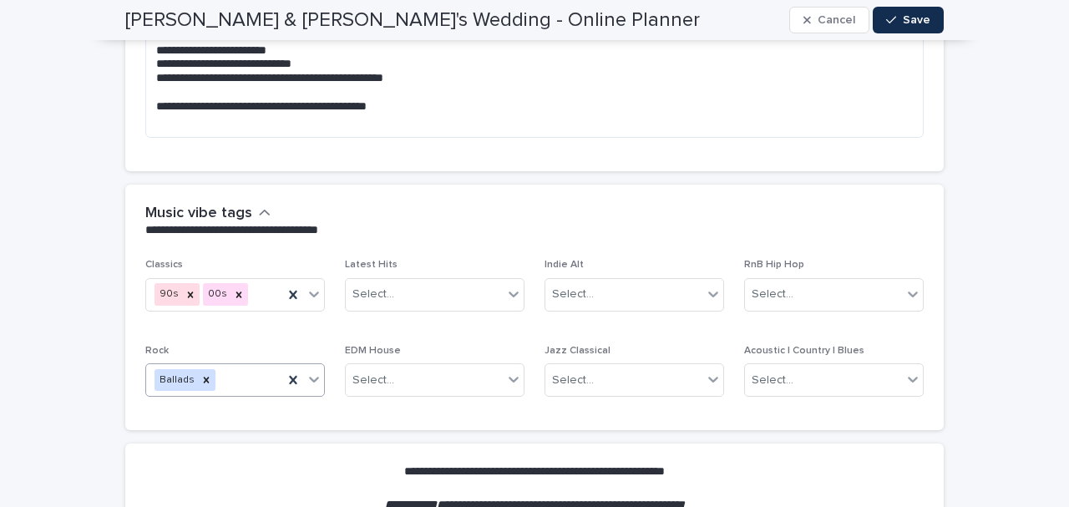
click at [307, 371] on icon at bounding box center [314, 379] width 17 height 17
click at [398, 295] on div "Classics 90s 00s Latest Hits Select... Indie Alt Select... RnB Hip Hop Select..…" at bounding box center [534, 334] width 778 height 151
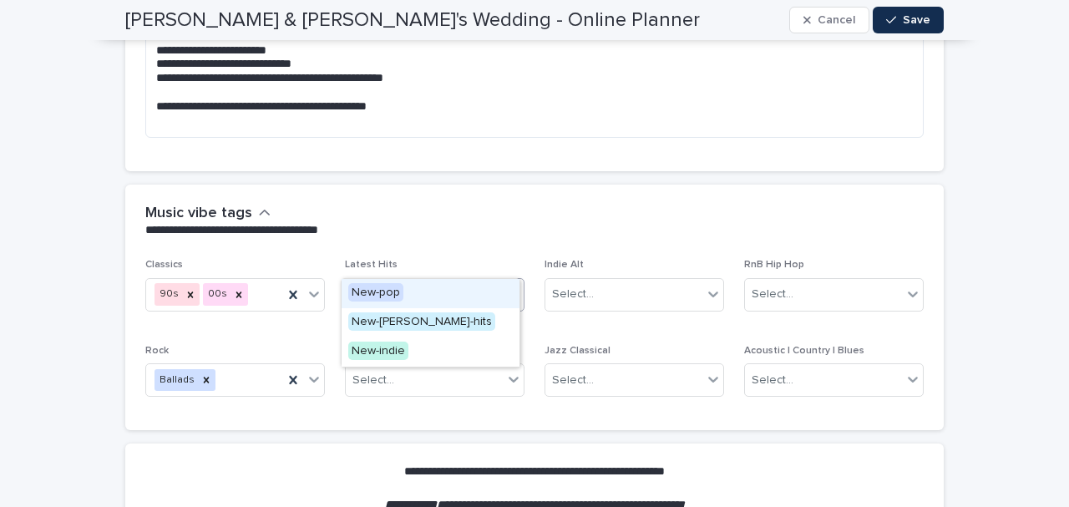
click at [412, 281] on div "Select..." at bounding box center [424, 295] width 157 height 28
click at [356, 211] on div "**********" at bounding box center [534, 222] width 818 height 74
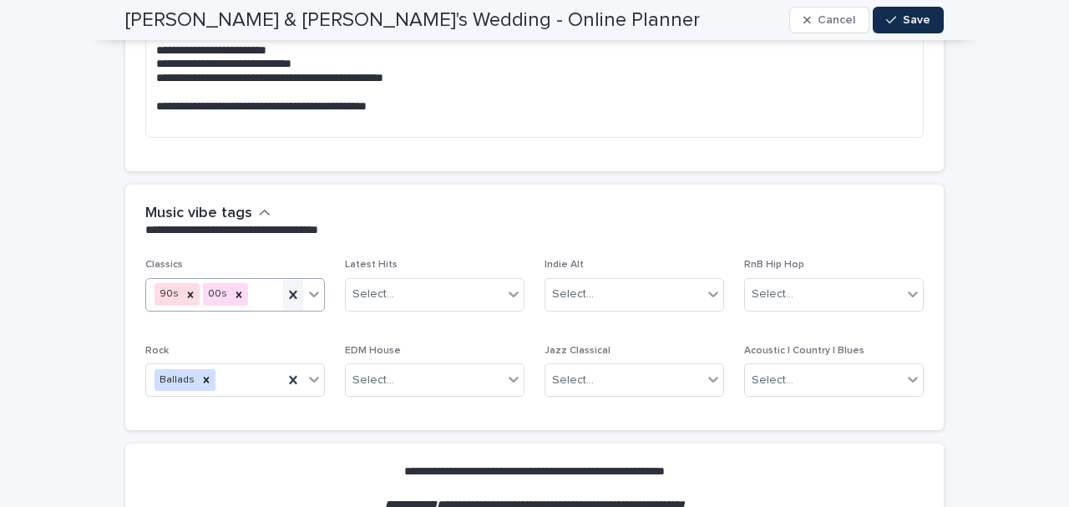
click at [289, 286] on icon at bounding box center [293, 294] width 17 height 17
click at [287, 372] on icon at bounding box center [293, 380] width 17 height 17
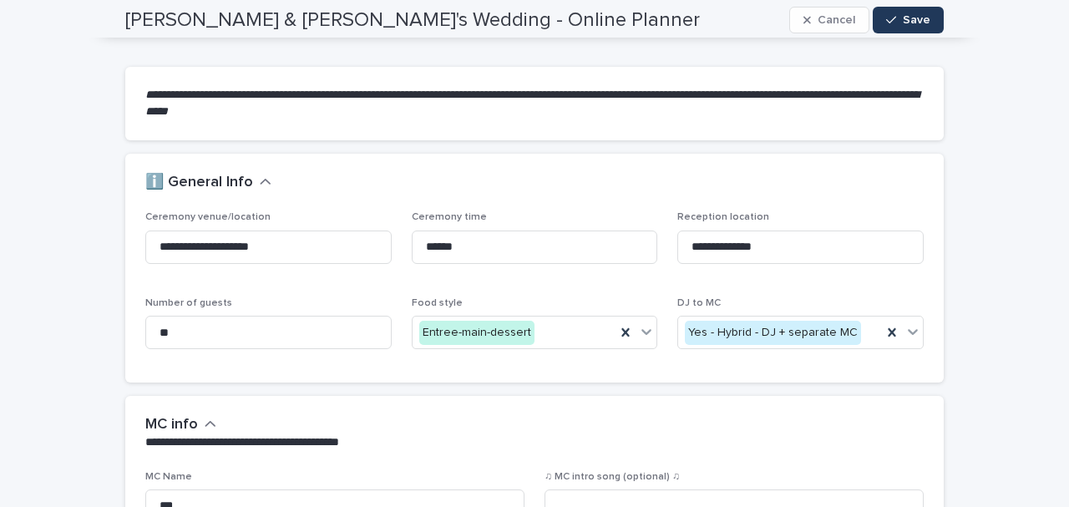
scroll to position [0, 0]
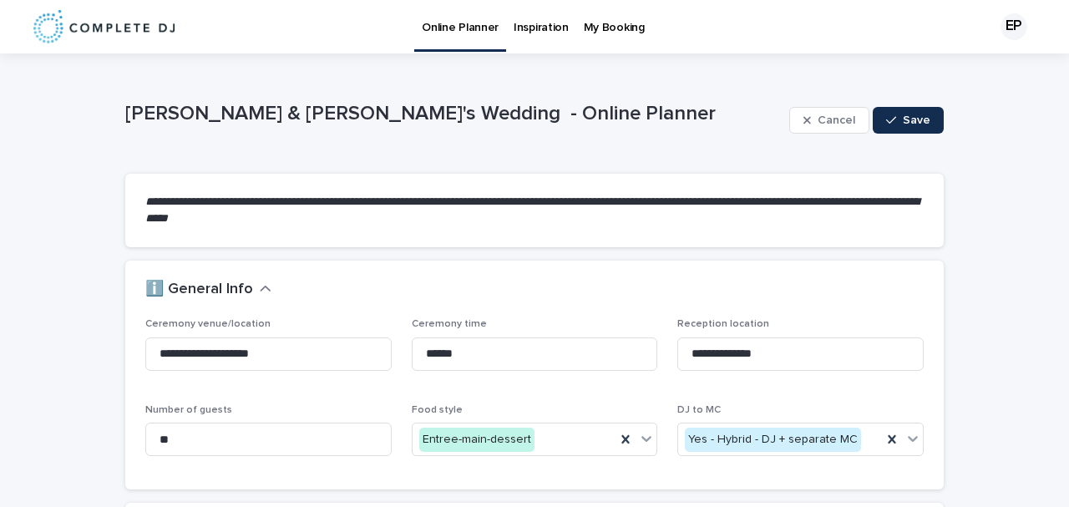
click at [541, 34] on p "Inspiration" at bounding box center [541, 17] width 55 height 35
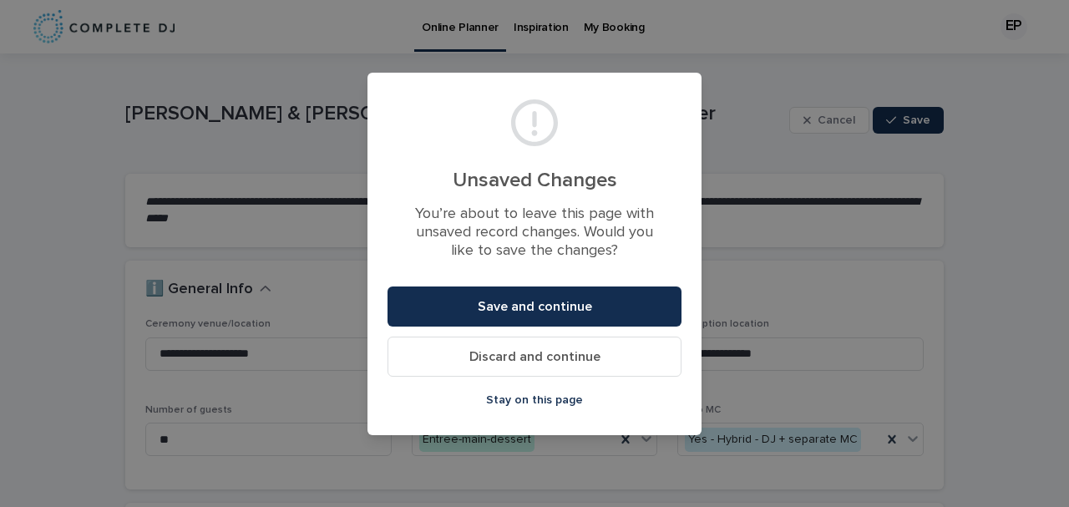
click at [525, 354] on span "Discard and continue" at bounding box center [534, 356] width 131 height 13
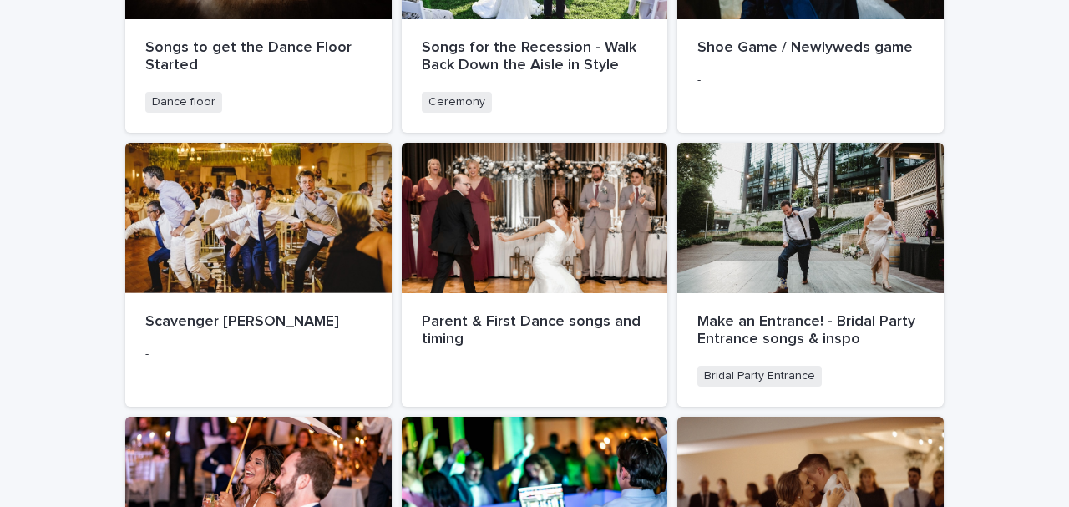
scroll to position [933, 0]
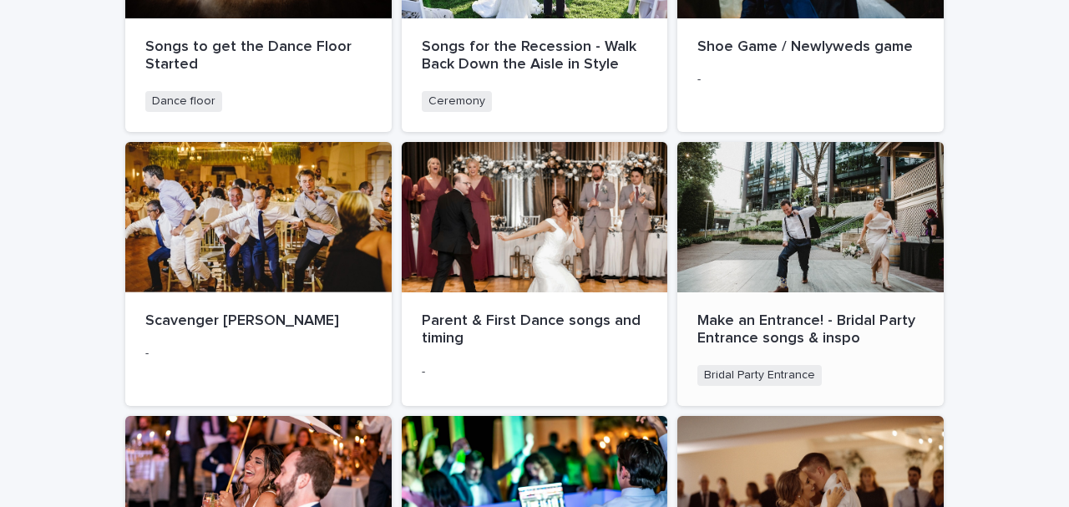
click at [756, 314] on p "Make an Entrance! - Bridal Party Entrance songs & inspo" at bounding box center [810, 330] width 226 height 36
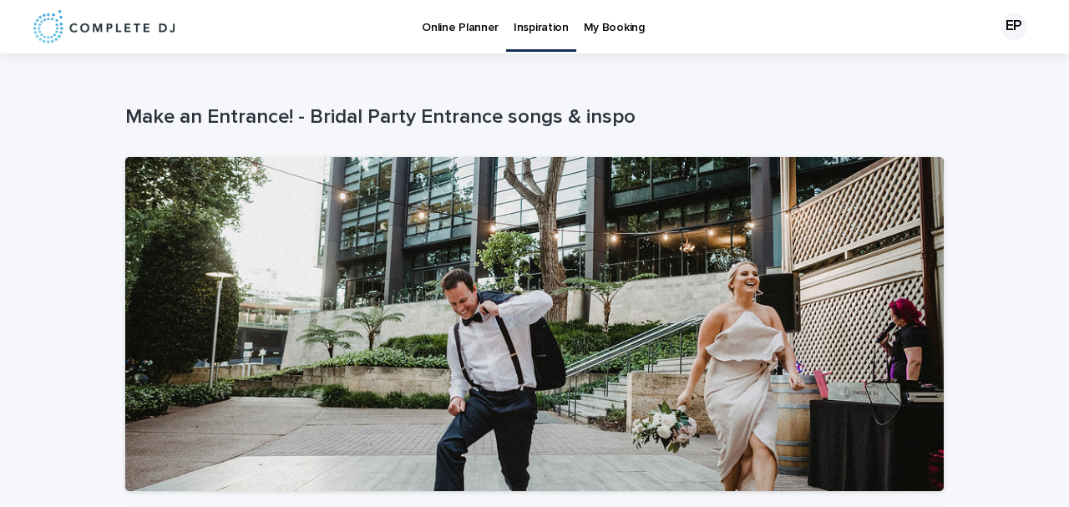
click at [468, 28] on p "Online Planner" at bounding box center [460, 17] width 77 height 35
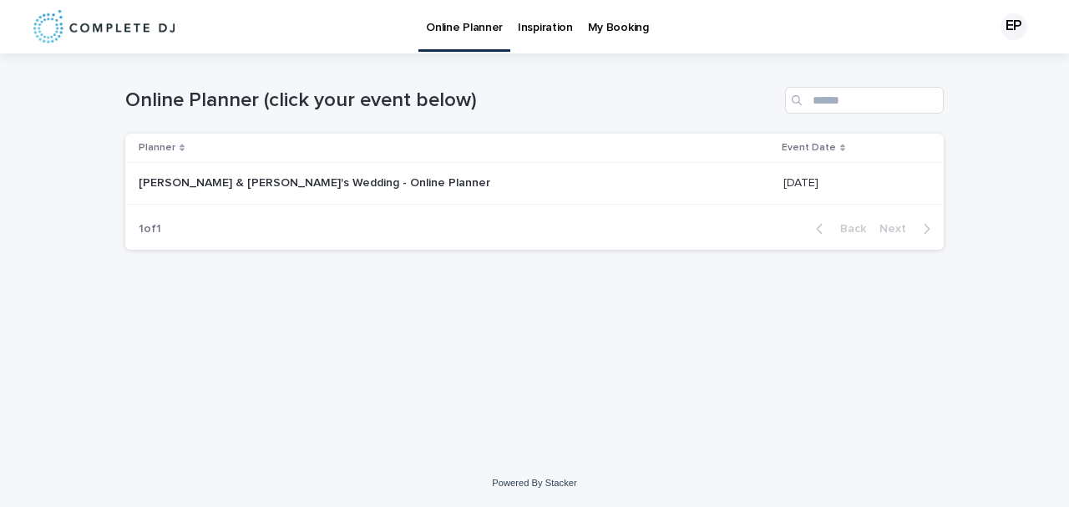
click at [617, 36] on link "My Booking" at bounding box center [618, 26] width 76 height 52
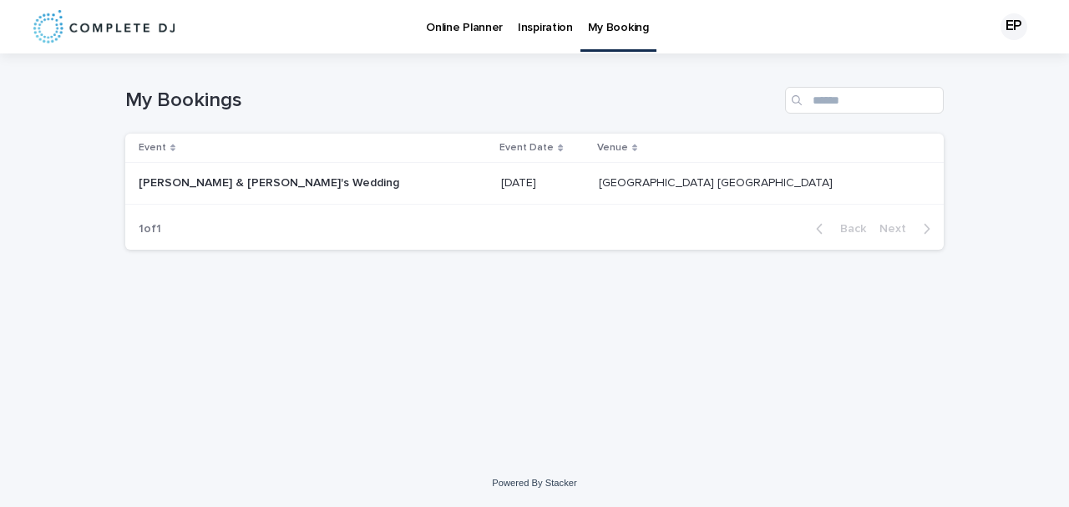
click at [599, 184] on p "[GEOGRAPHIC_DATA] [GEOGRAPHIC_DATA]" at bounding box center [717, 182] width 237 height 18
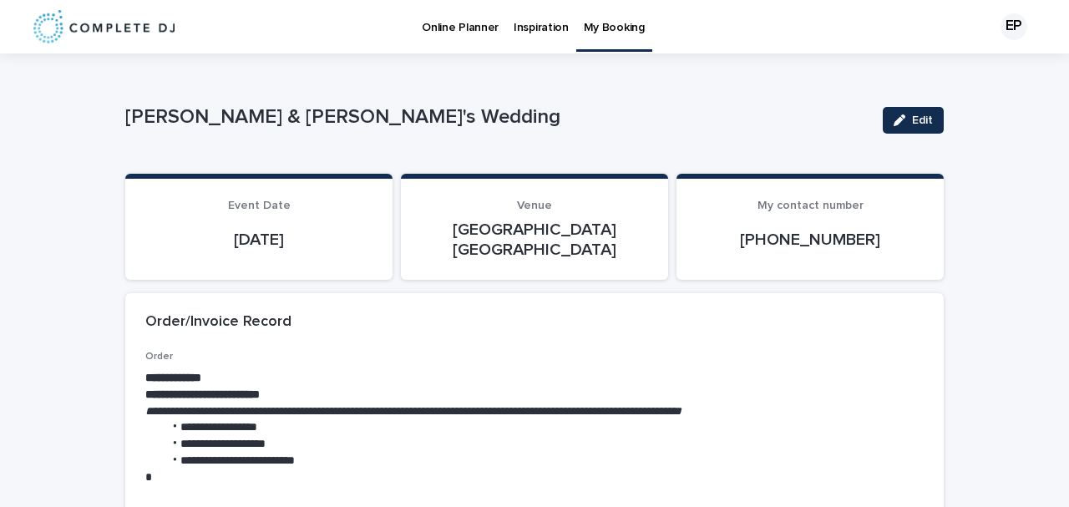
scroll to position [23, 0]
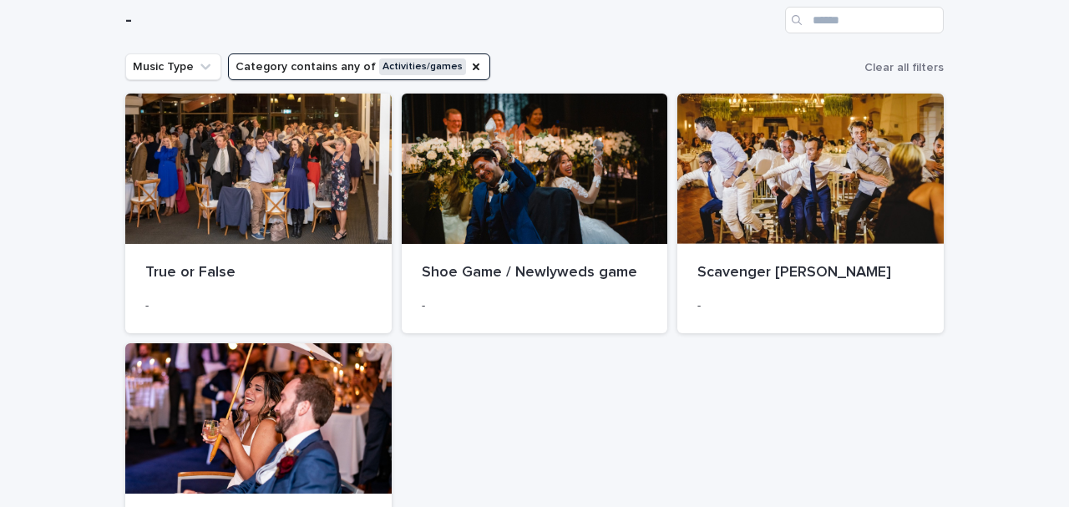
scroll to position [186, 0]
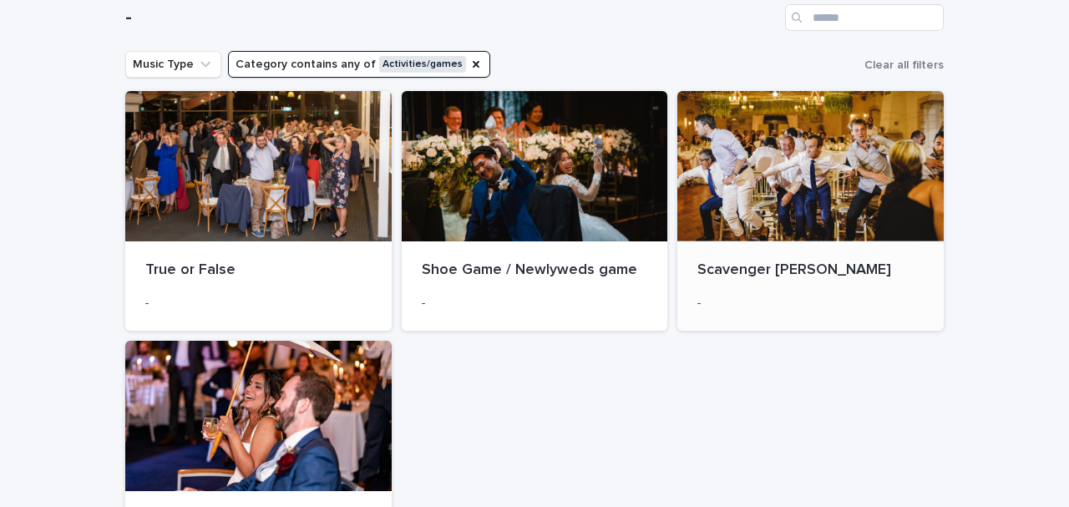
click at [752, 235] on div at bounding box center [810, 166] width 266 height 150
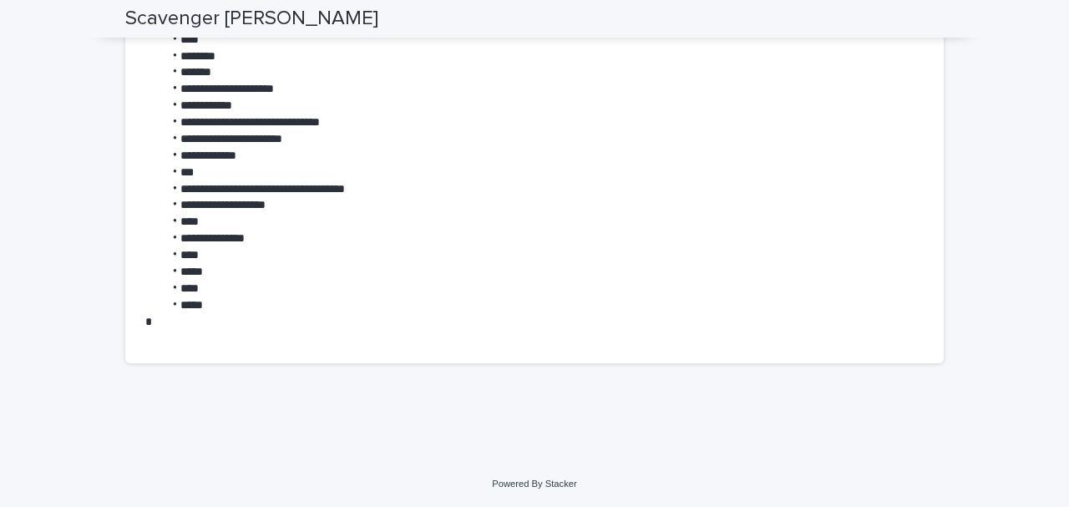
scroll to position [950, 0]
